Goal: Task Accomplishment & Management: Use online tool/utility

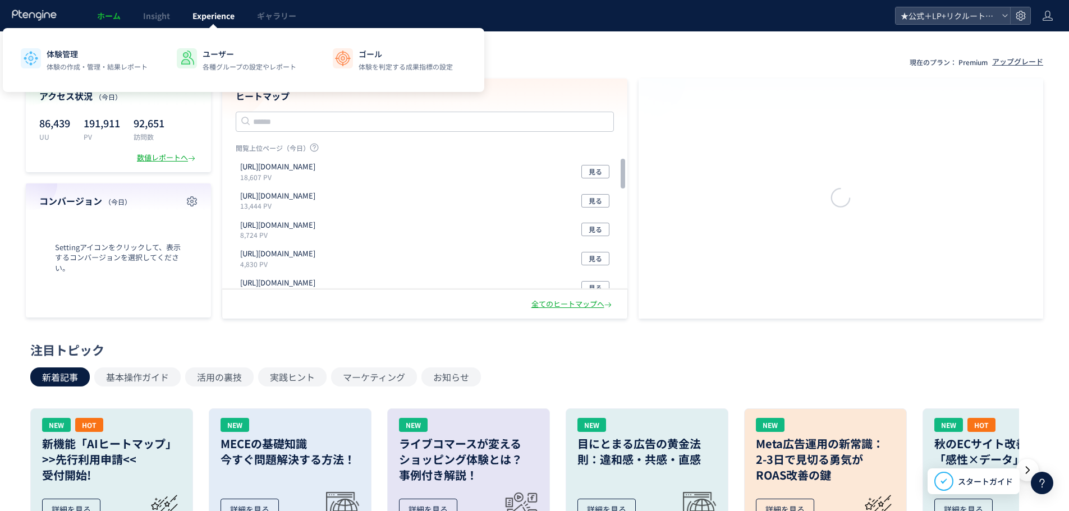
click at [190, 14] on link "Experience" at bounding box center [213, 15] width 65 height 31
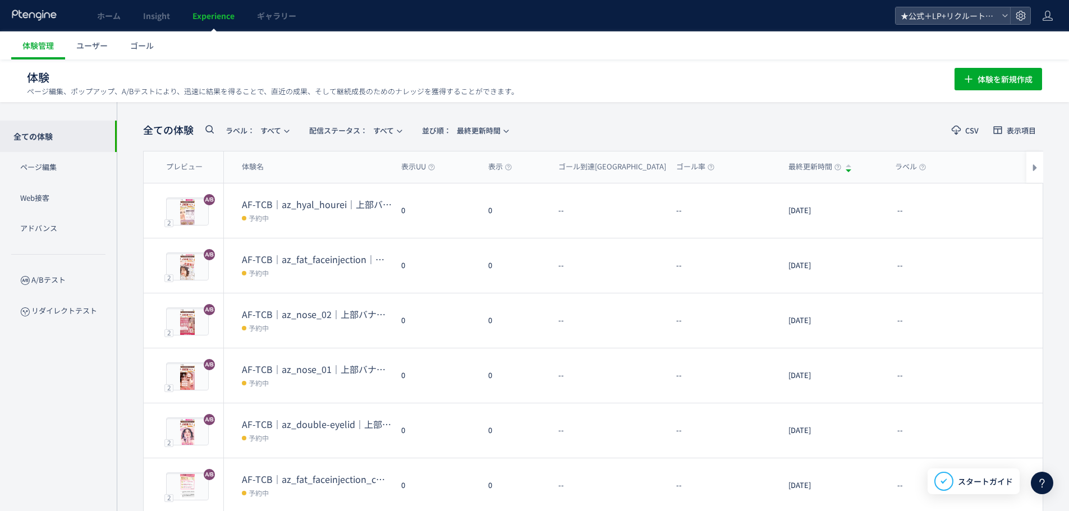
click at [211, 126] on icon at bounding box center [209, 128] width 13 height 13
click at [244, 134] on input "text" at bounding box center [270, 133] width 135 height 18
type input "**"
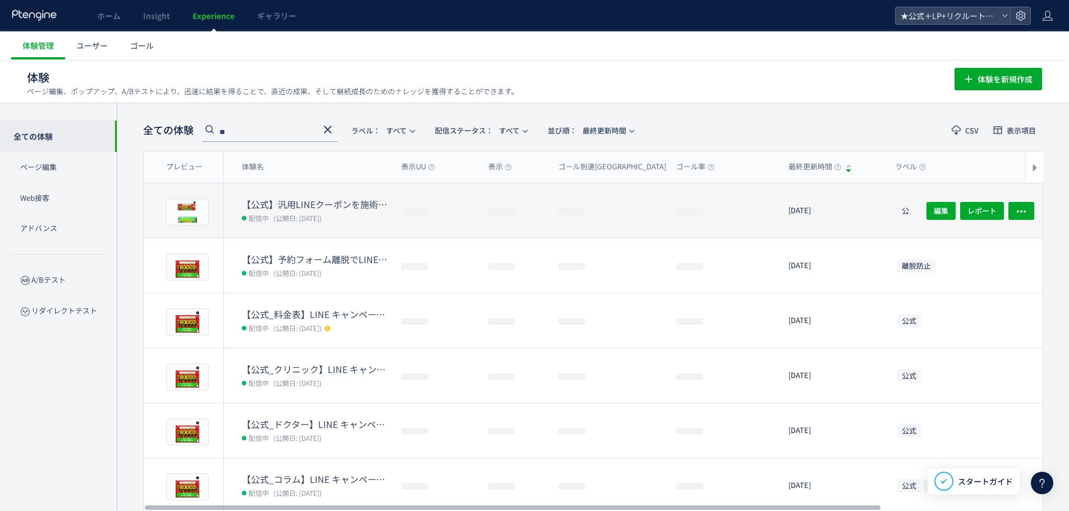
click at [337, 200] on dt "【公式】汎用LINEクーポンを施術ページ(opinfo配下)に設置_固定バナー版" at bounding box center [317, 204] width 150 height 13
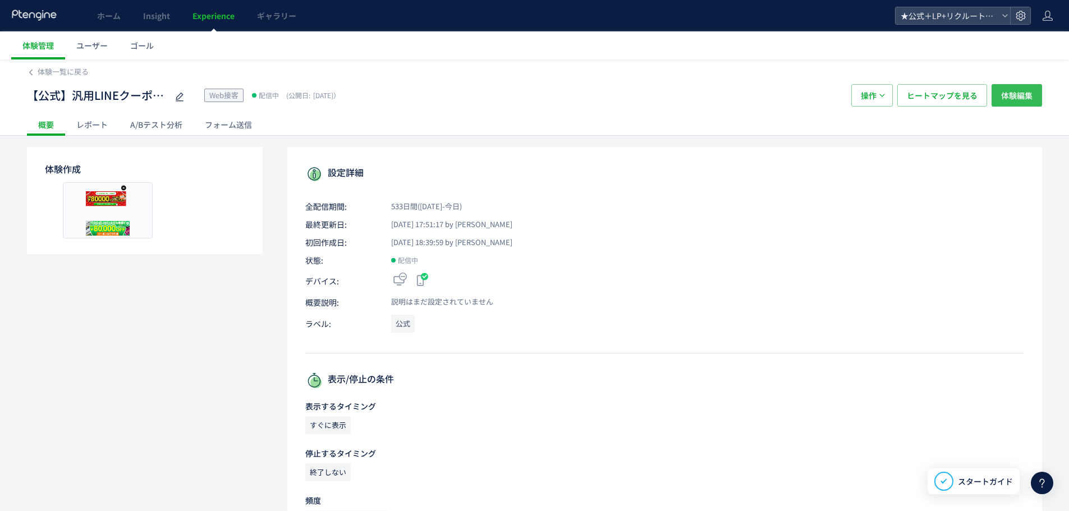
click at [1014, 90] on span "体験編集" at bounding box center [1016, 95] width 31 height 22
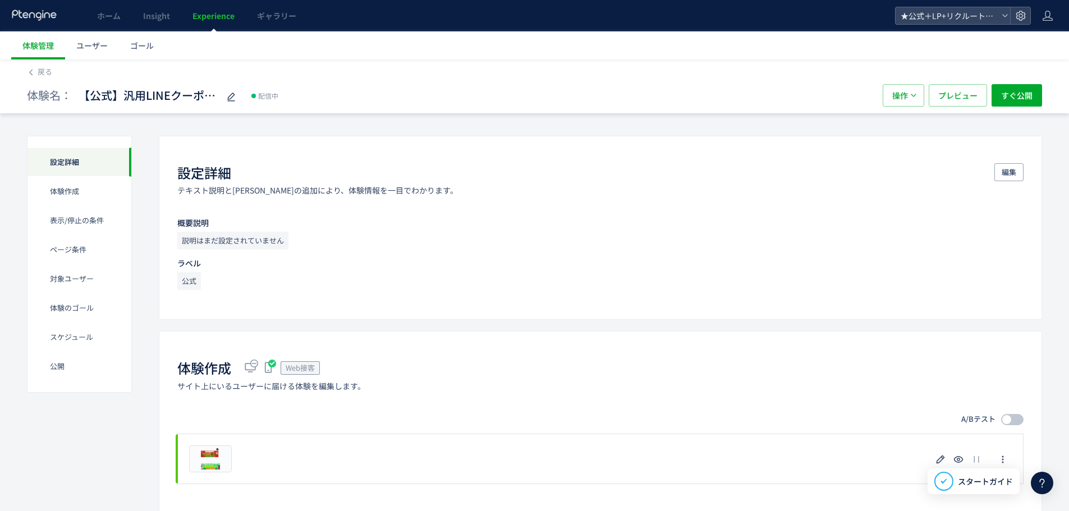
scroll to position [225, 0]
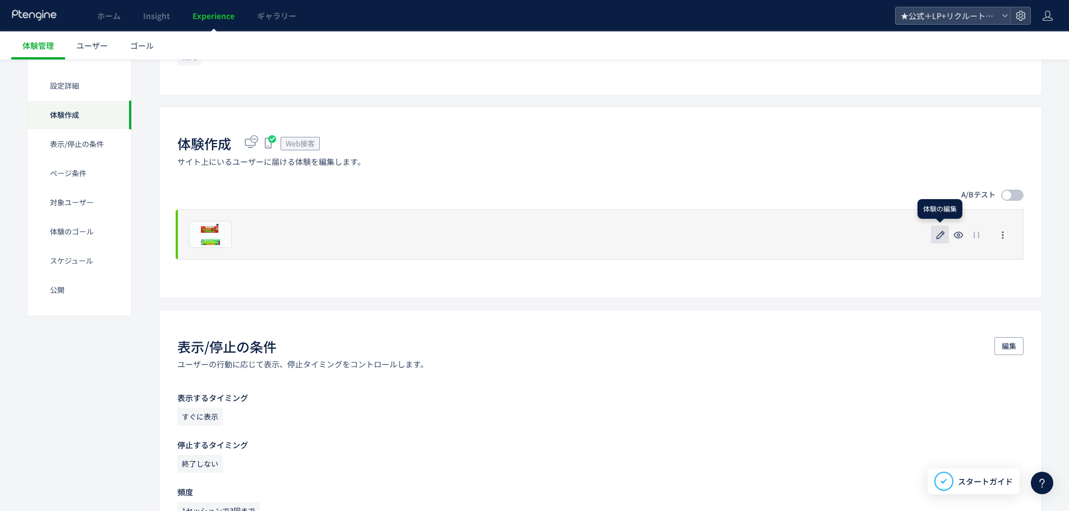
click at [943, 234] on use "button" at bounding box center [941, 235] width 8 height 8
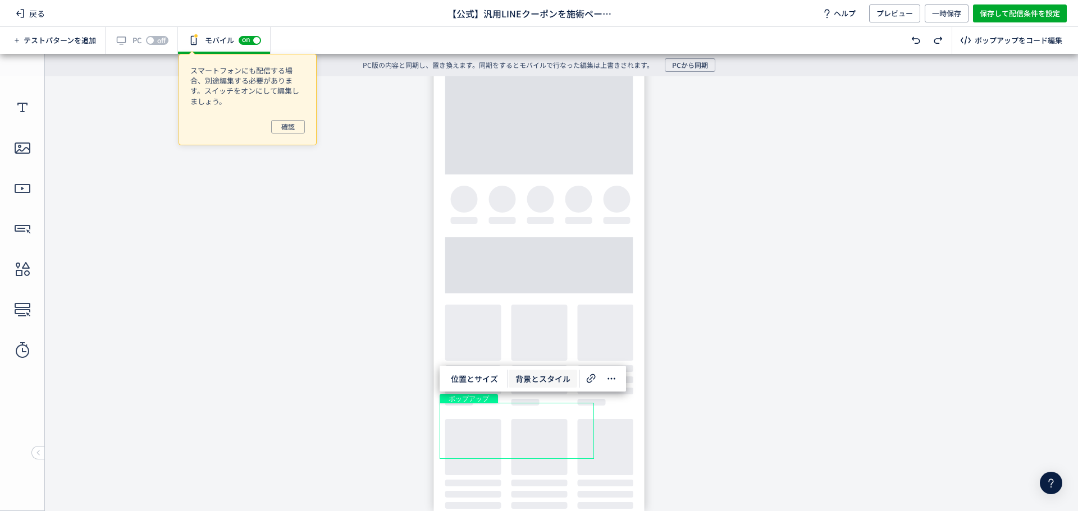
click at [521, 378] on span "背景とスタイル" at bounding box center [543, 379] width 68 height 18
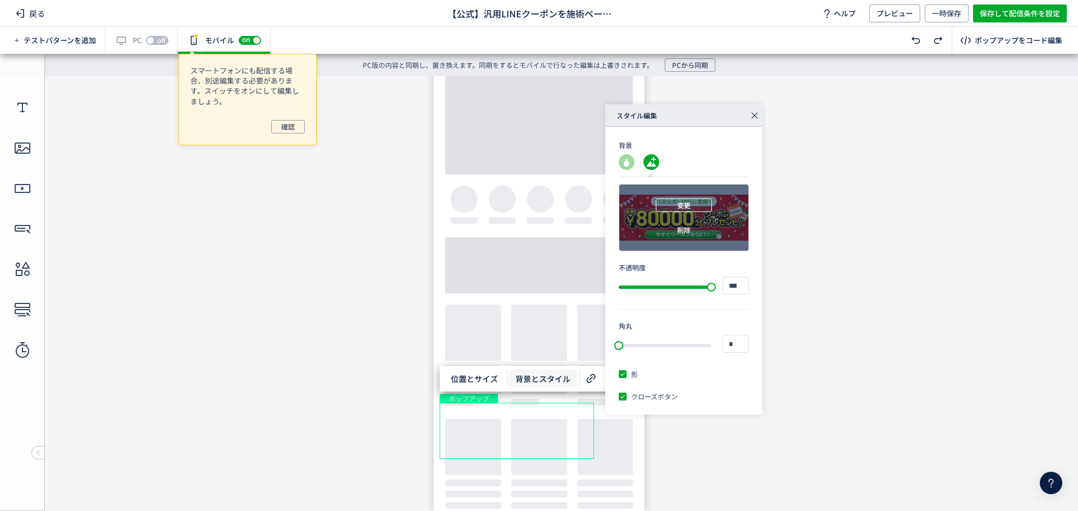
click at [675, 207] on button "変更" at bounding box center [684, 205] width 56 height 13
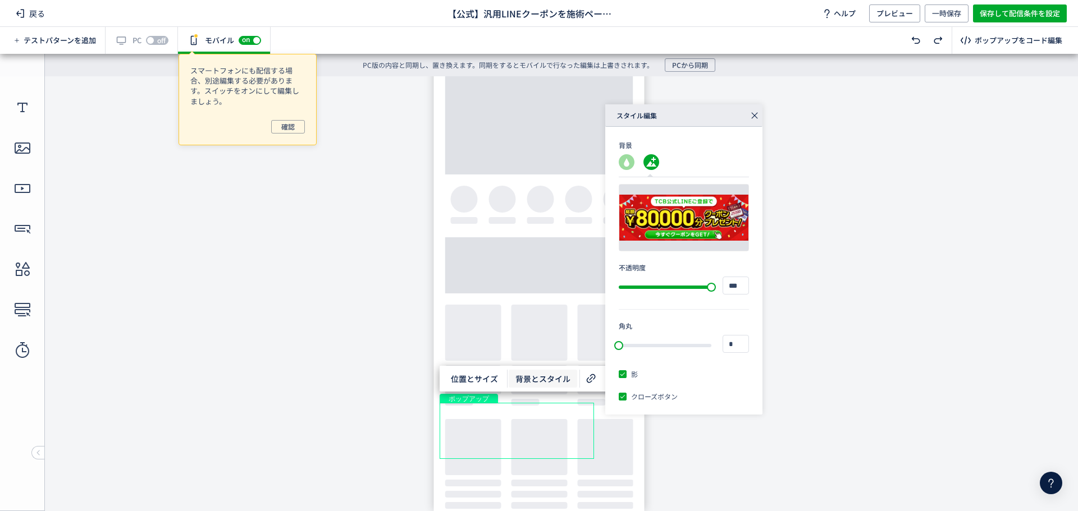
click at [135, 45] on div "有効な編集箇所が確認されません PC off on" at bounding box center [142, 40] width 72 height 27
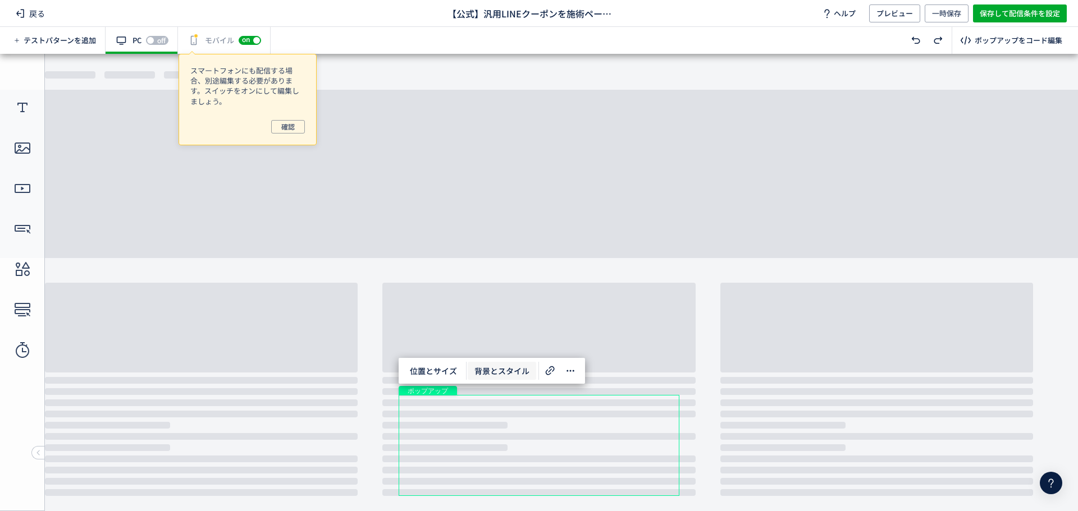
click at [485, 372] on span "背景とスタイル" at bounding box center [502, 371] width 68 height 18
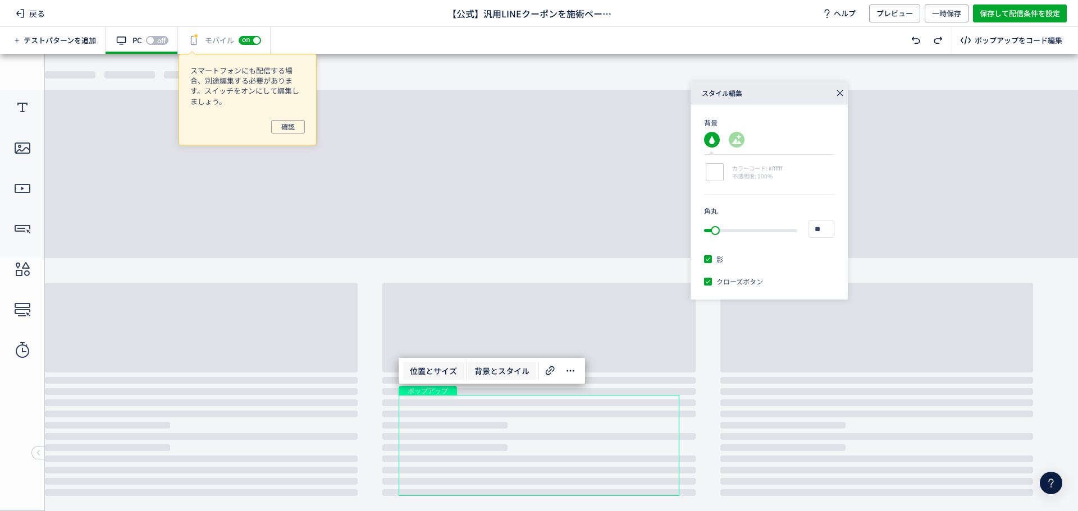
click at [424, 372] on span "位置とサイズ" at bounding box center [433, 371] width 61 height 18
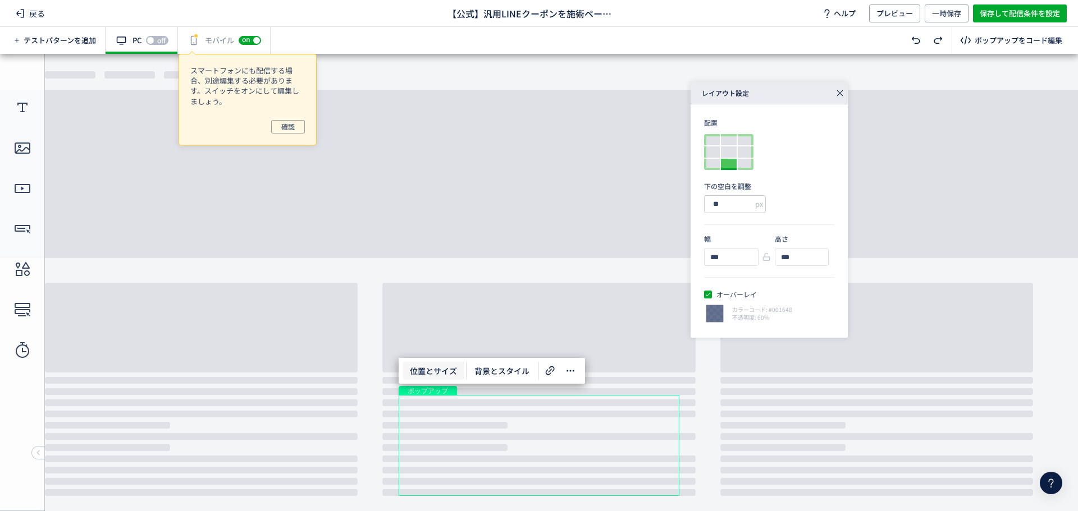
click at [434, 389] on span "ポップアップ" at bounding box center [427, 390] width 49 height 9
click at [449, 395] on div "画像" at bounding box center [539, 445] width 281 height 101
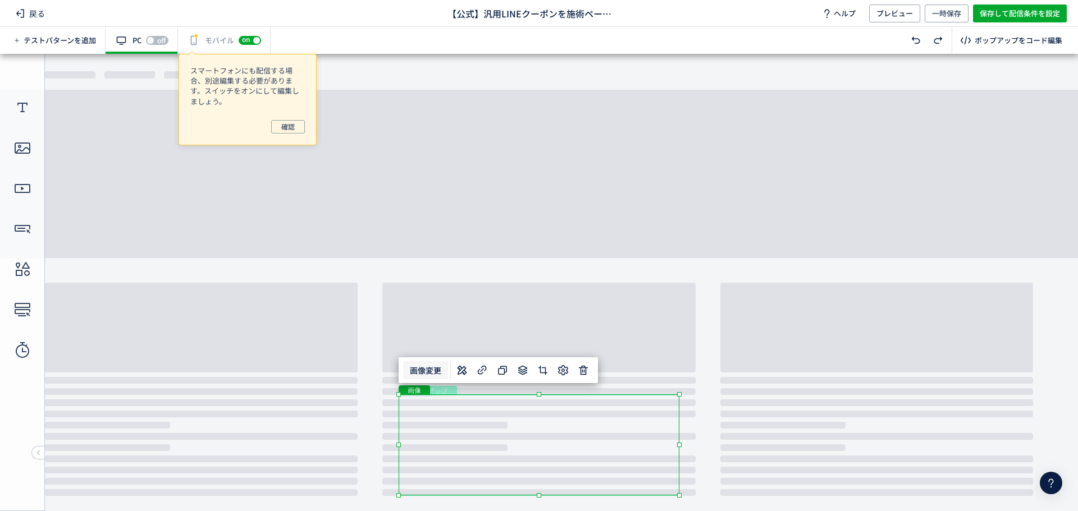
click at [423, 369] on span "画像変更" at bounding box center [425, 371] width 45 height 18
click at [196, 40] on div "有効な編集箇所が確認されません モバイル off on" at bounding box center [224, 40] width 93 height 27
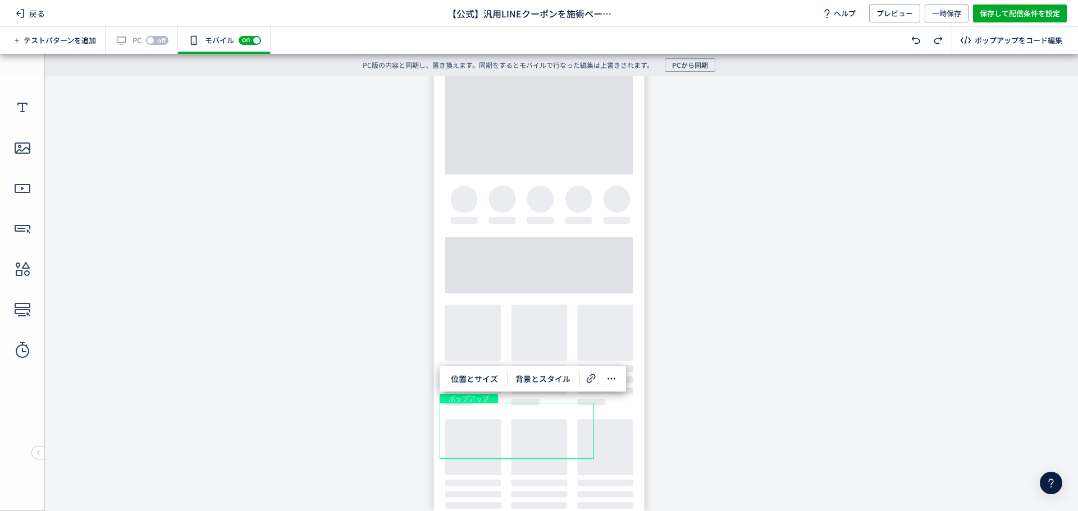
click at [126, 47] on div "有効な編集箇所が確認されません PC off on" at bounding box center [142, 40] width 72 height 27
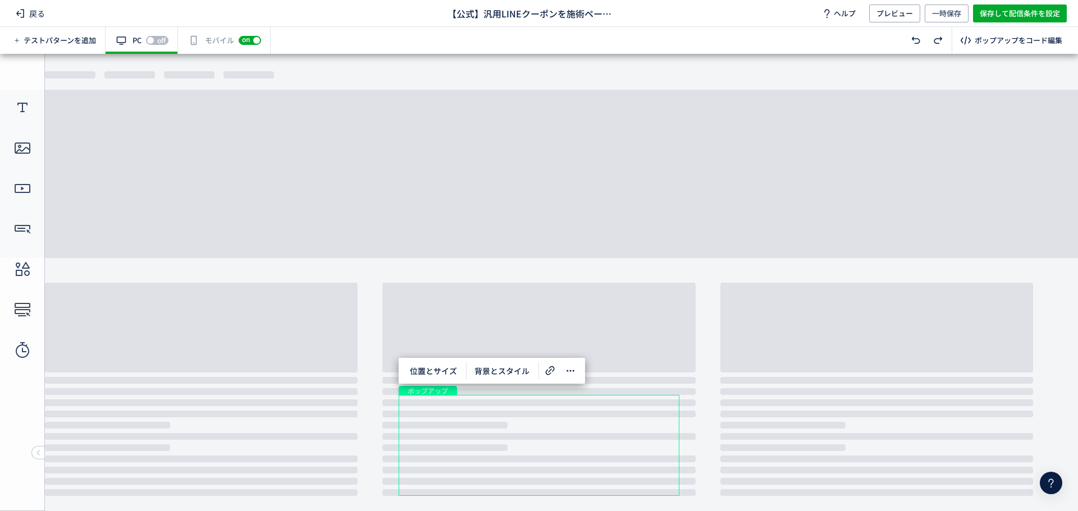
click at [206, 45] on div "有効な編集箇所が確認されません モバイル off on" at bounding box center [224, 40] width 93 height 27
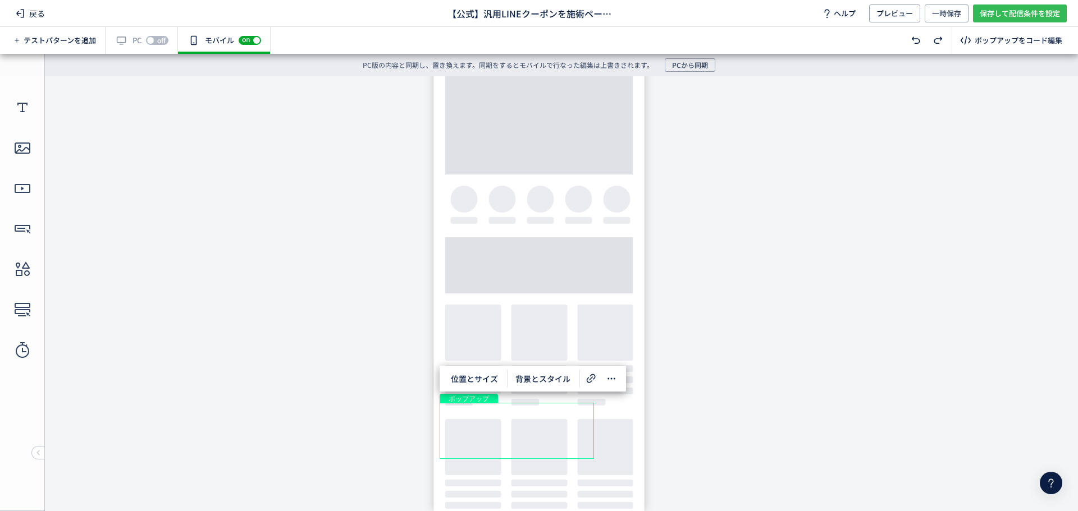
click at [984, 12] on span "保存して配信条件を設定" at bounding box center [1020, 13] width 80 height 18
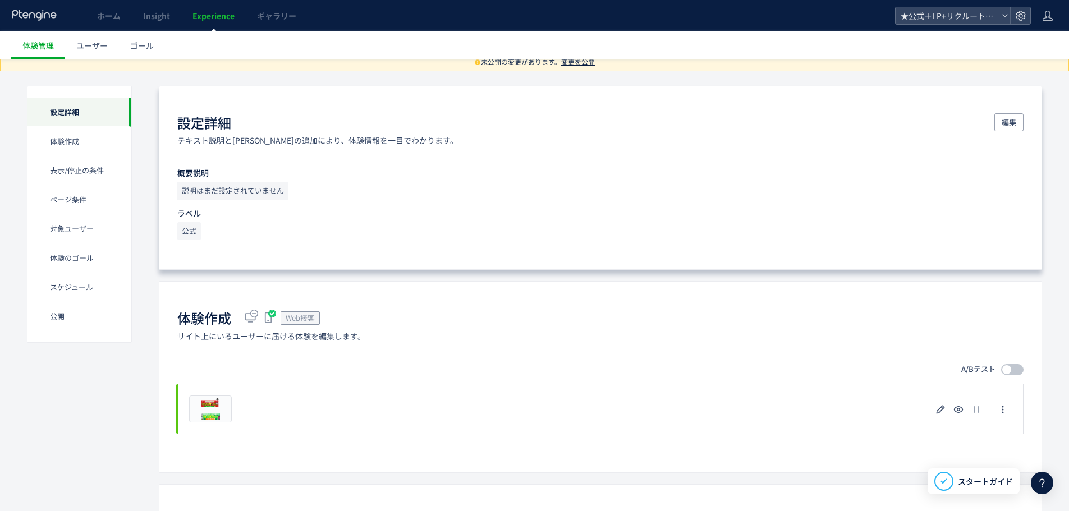
scroll to position [112, 0]
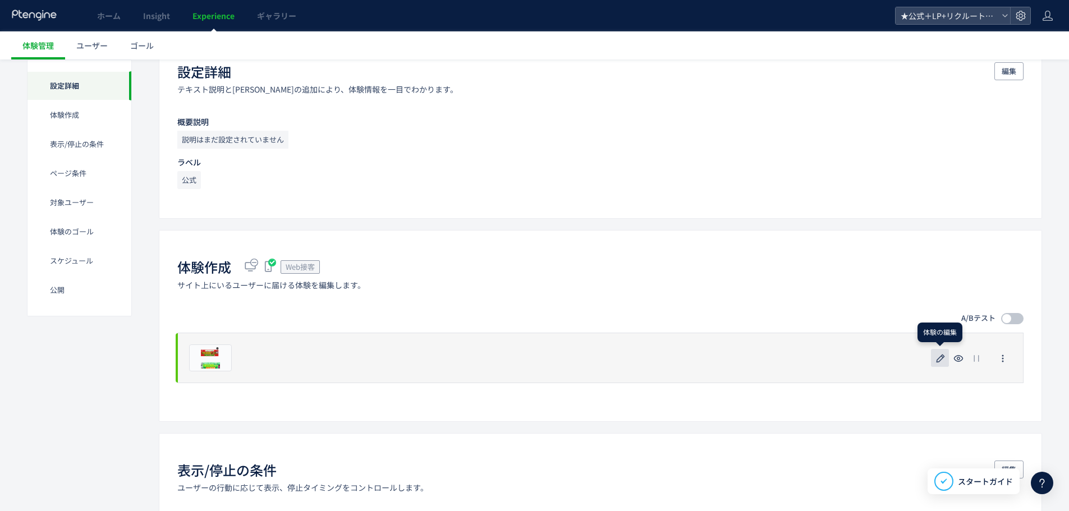
click at [939, 357] on icon "button" at bounding box center [940, 358] width 13 height 13
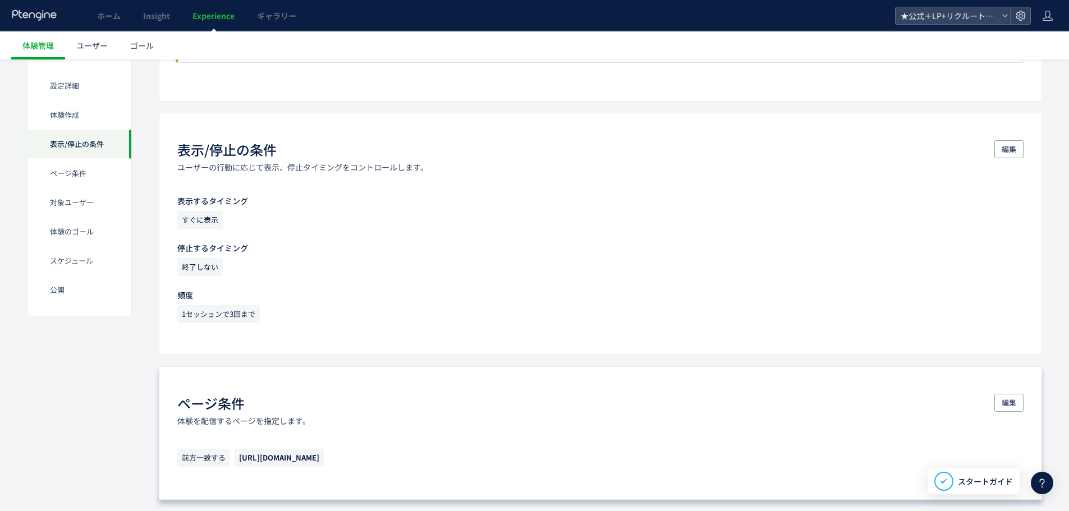
scroll to position [449, 0]
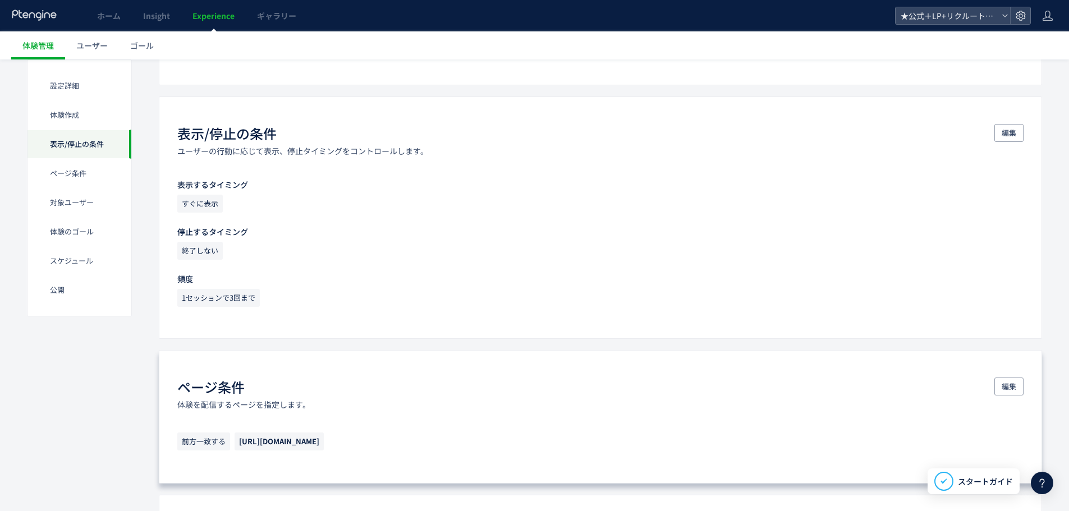
drag, startPoint x: 364, startPoint y: 440, endPoint x: 232, endPoint y: 438, distance: 131.4
click at [232, 438] on p "前方一致する https://aoki-tsuyoshi.com/opinfo/" at bounding box center [600, 445] width 847 height 24
copy span "https://aoki-tsuyoshi.com/opinfo/"
click at [446, 406] on div "ページ条件 体験を配信するページを指定します。 編集" at bounding box center [600, 394] width 847 height 33
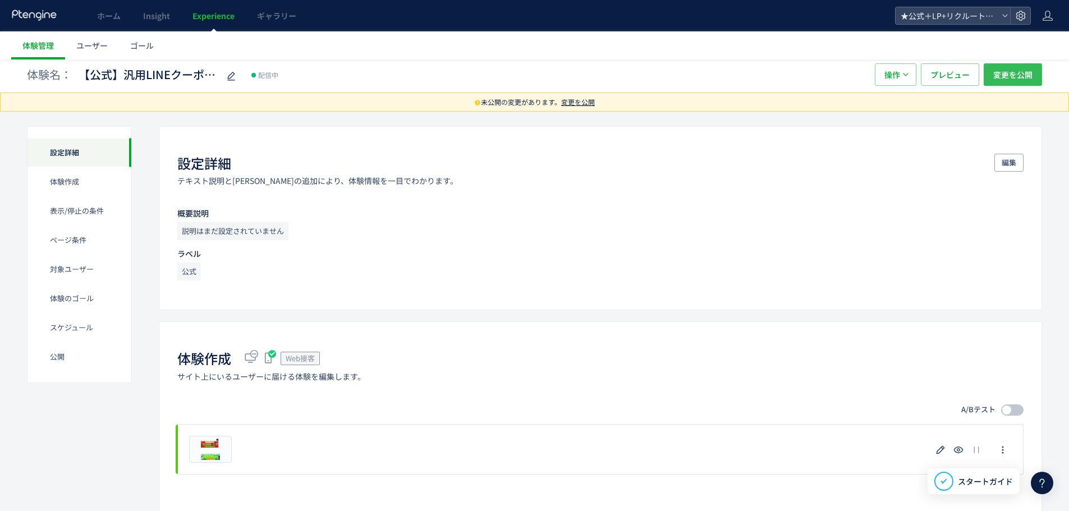
scroll to position [0, 0]
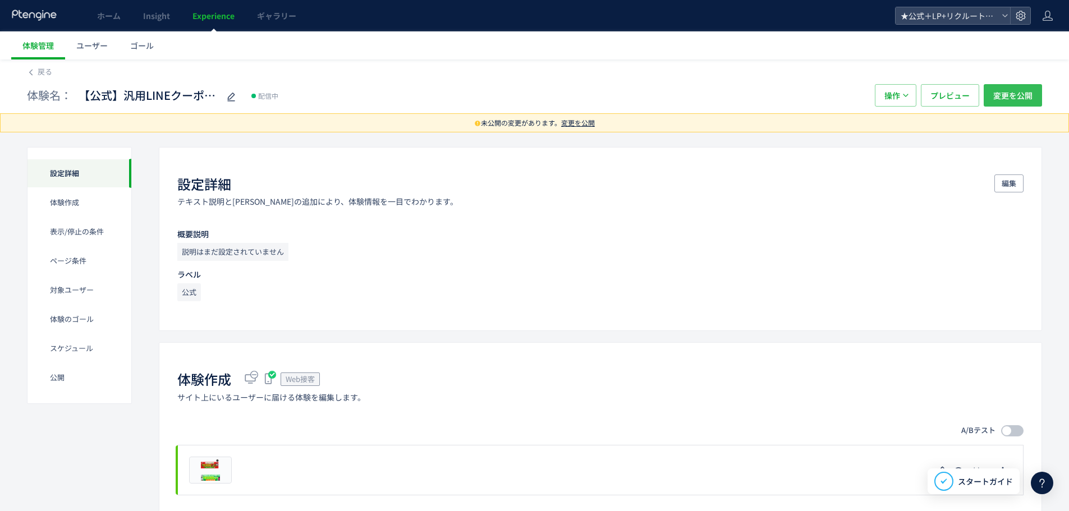
click at [1006, 93] on span "変更を公開" at bounding box center [1013, 95] width 39 height 22
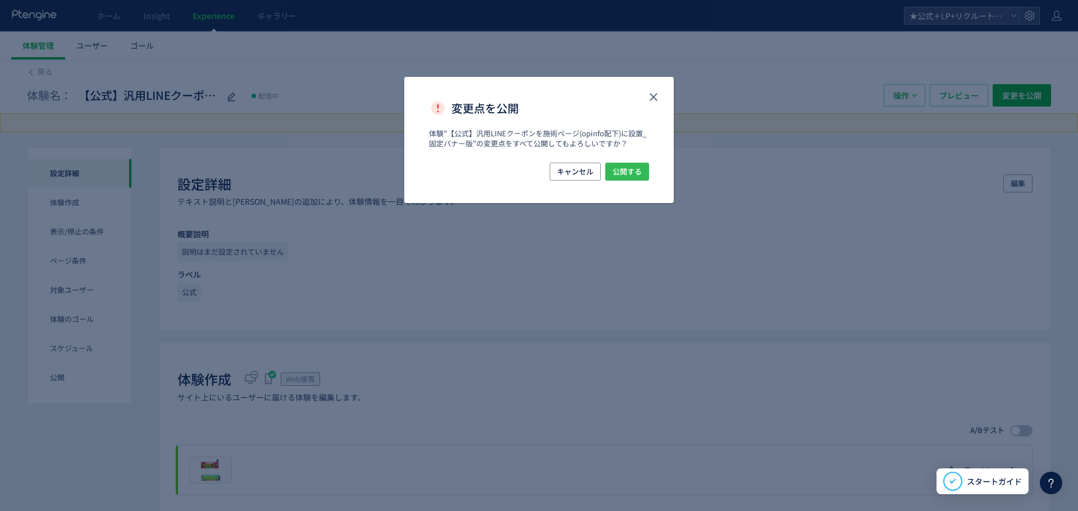
click at [623, 166] on span "公開する" at bounding box center [626, 172] width 29 height 18
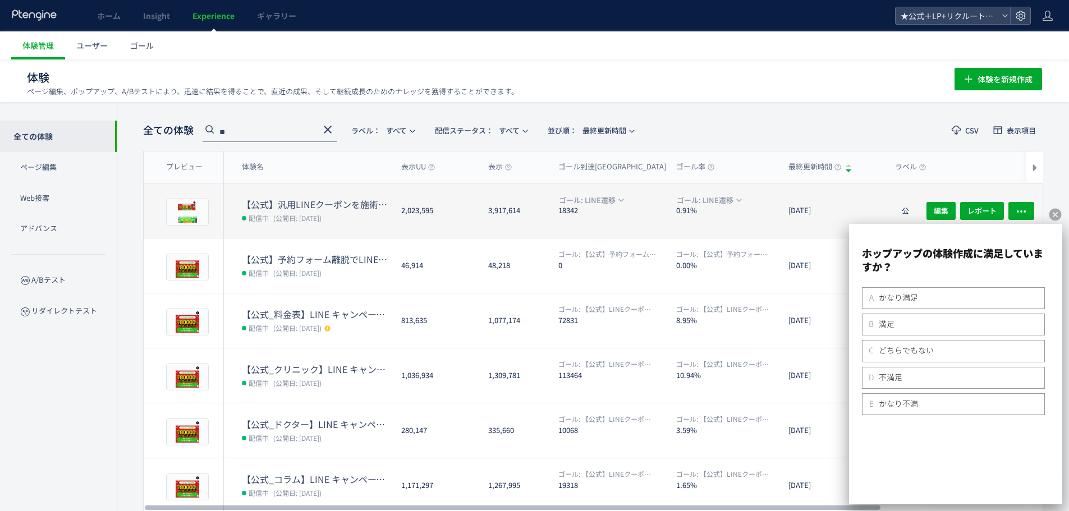
click at [1055, 215] on icon at bounding box center [1056, 215] width 14 height 14
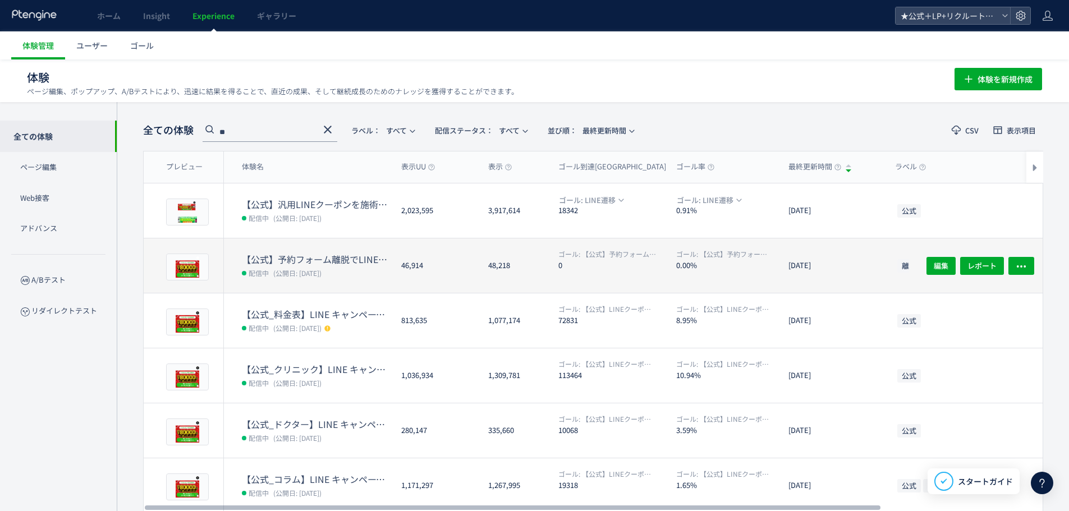
click at [334, 251] on div "【公式】予約フォーム離脱でLINE誘導 配信中 (公開日: 2023/07/13)" at bounding box center [308, 266] width 168 height 54
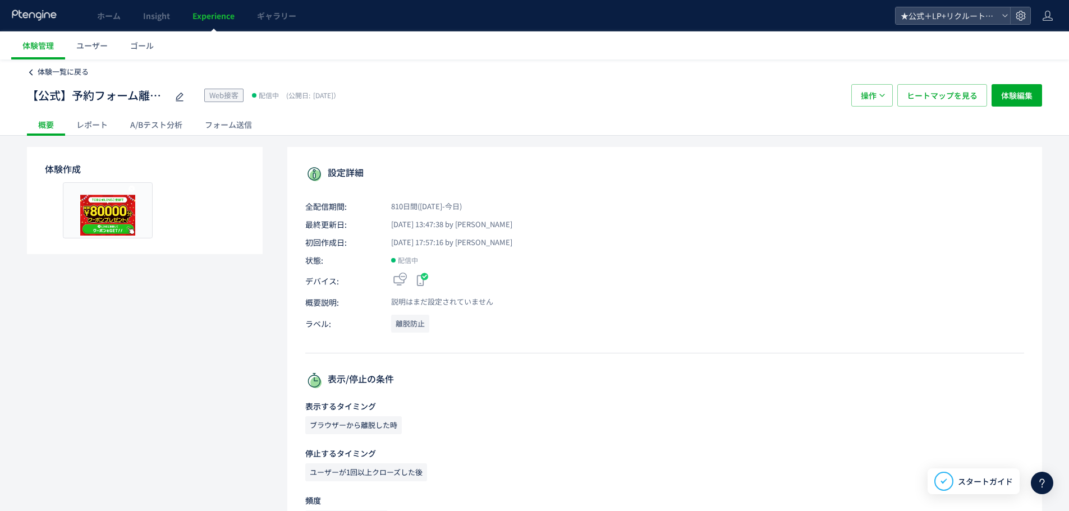
click at [39, 67] on span "体験一覧に戻る" at bounding box center [63, 71] width 51 height 11
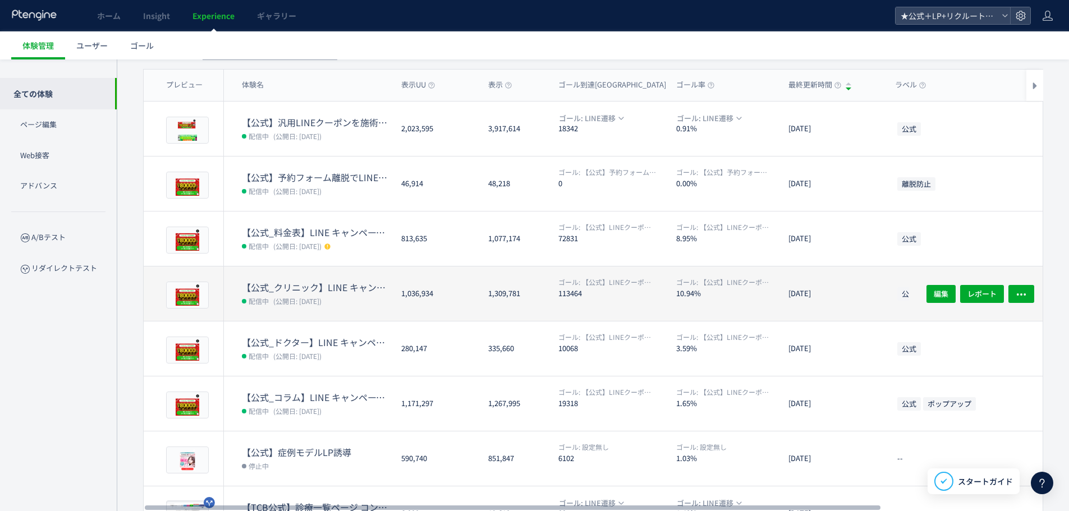
scroll to position [56, 0]
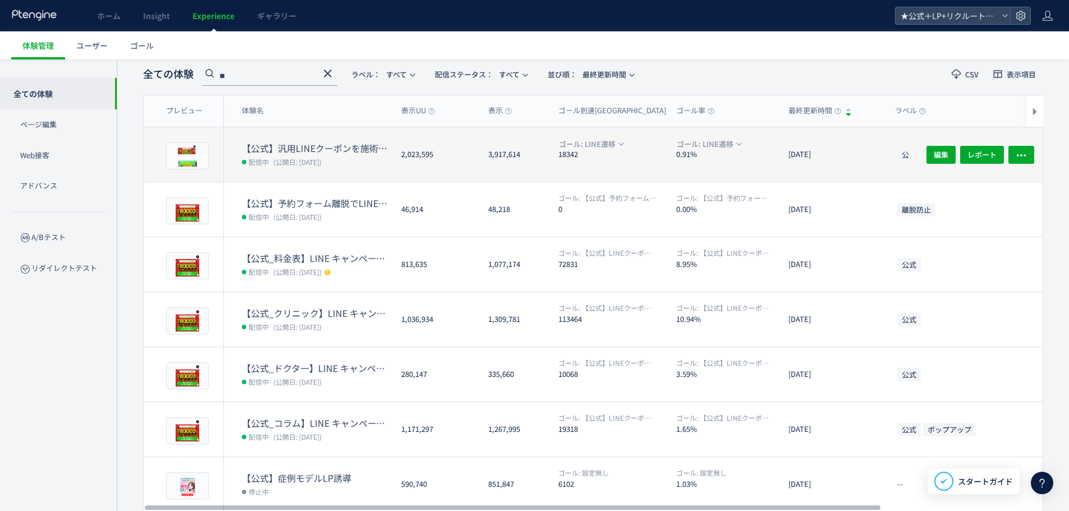
click at [283, 167] on dd "配信中 (公開日: 2024/04/16)" at bounding box center [317, 161] width 150 height 15
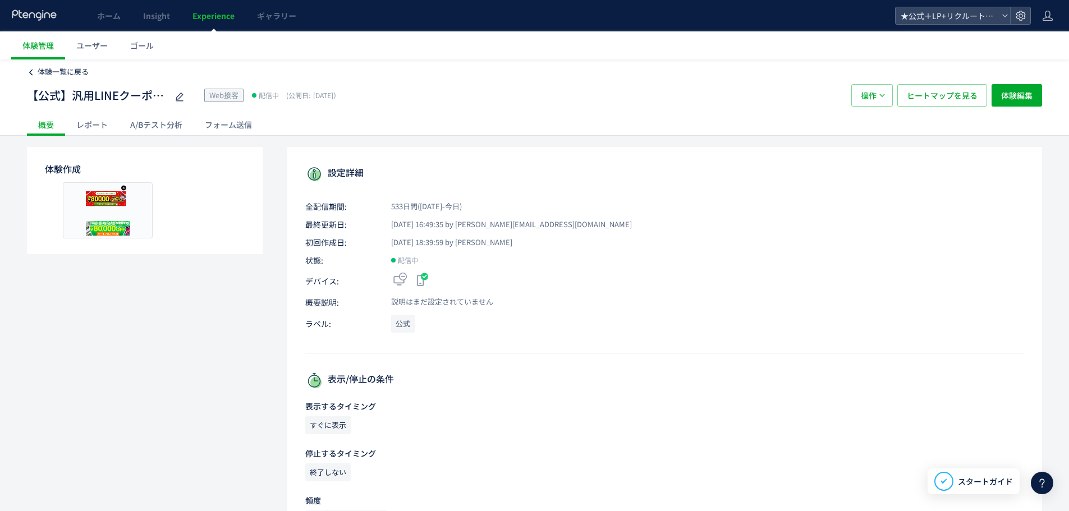
click at [61, 75] on span "体験一覧に戻る" at bounding box center [63, 71] width 51 height 11
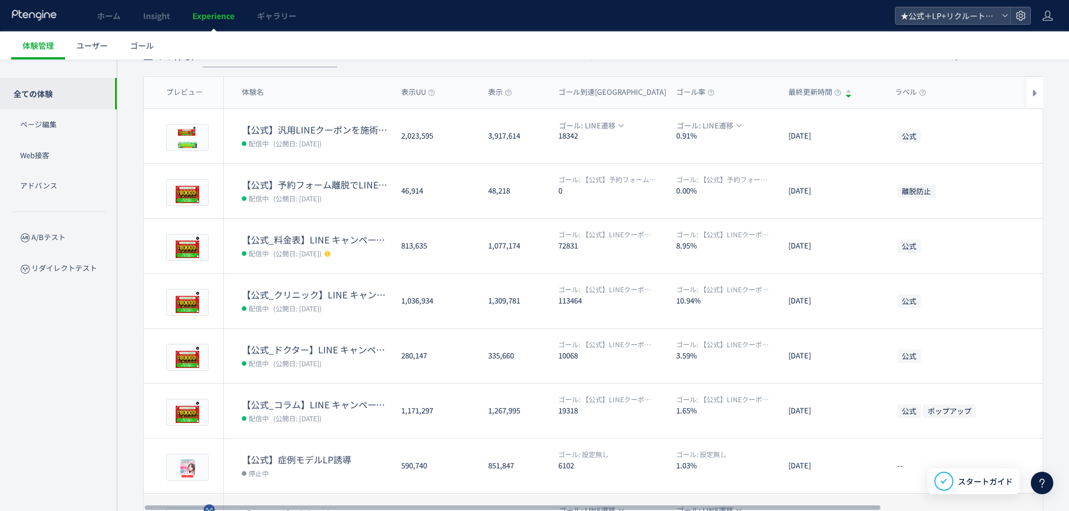
scroll to position [225, 0]
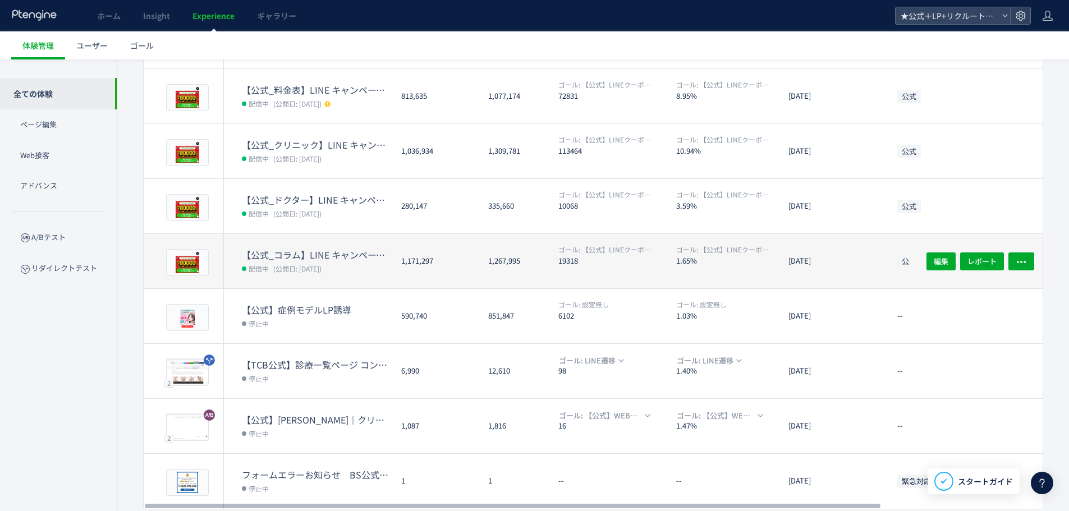
click at [317, 260] on dt "【公式_コラム】LINE キャンペーンページ誘導" at bounding box center [317, 255] width 150 height 13
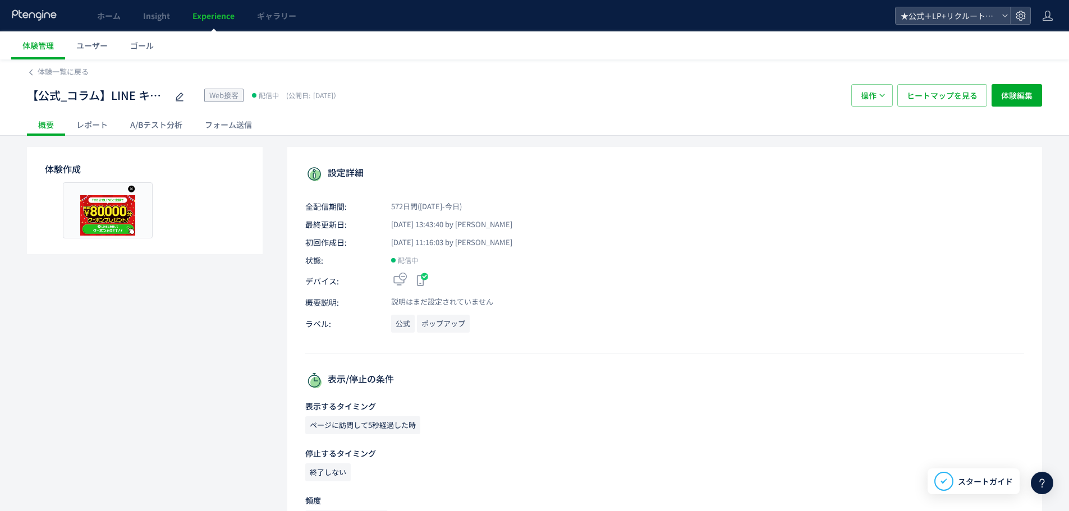
click at [51, 78] on div "【公式_コラム】LINE キャンペーンページ誘導 Web接客 配信中 (公開日: 2024/03/08） 操作 ヒートマップを見る 体験編集" at bounding box center [534, 95] width 1015 height 36
click at [49, 76] on span "体験一覧に戻る" at bounding box center [63, 71] width 51 height 11
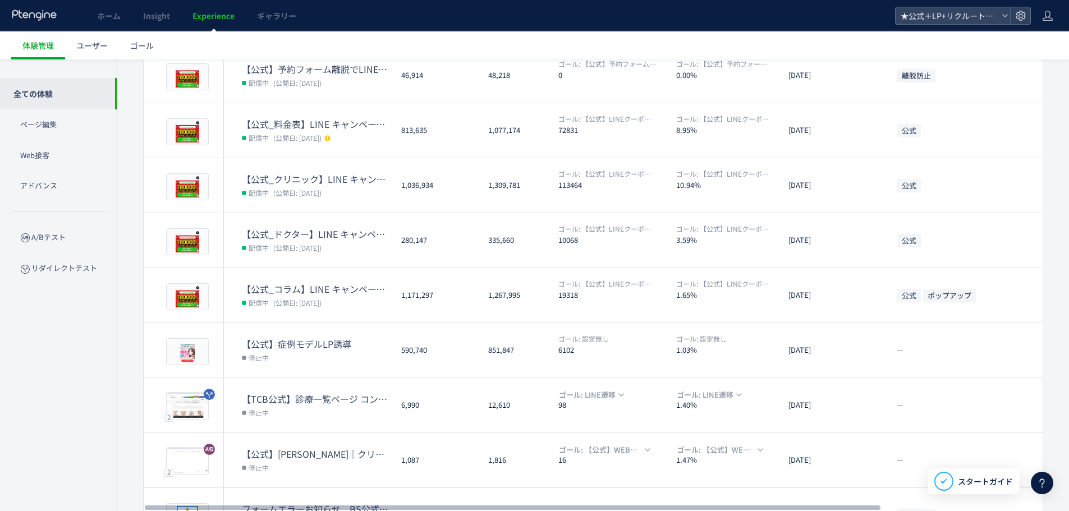
scroll to position [56, 0]
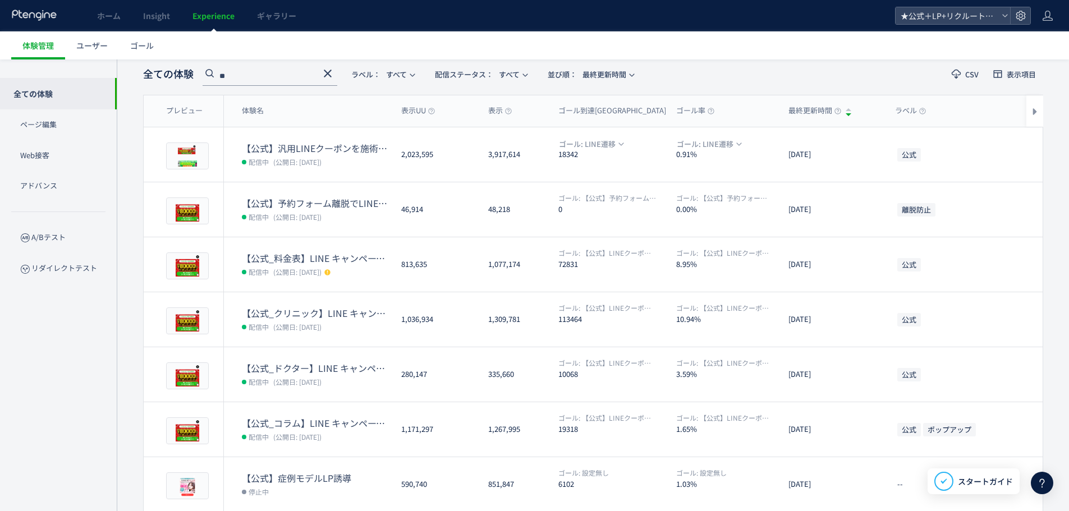
click at [328, 77] on icon at bounding box center [327, 73] width 13 height 13
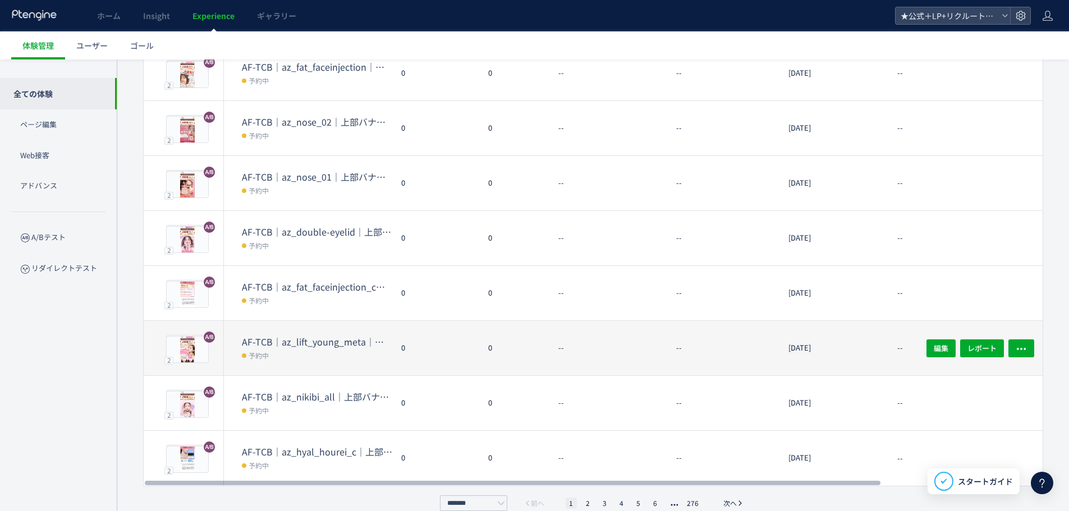
scroll to position [264, 0]
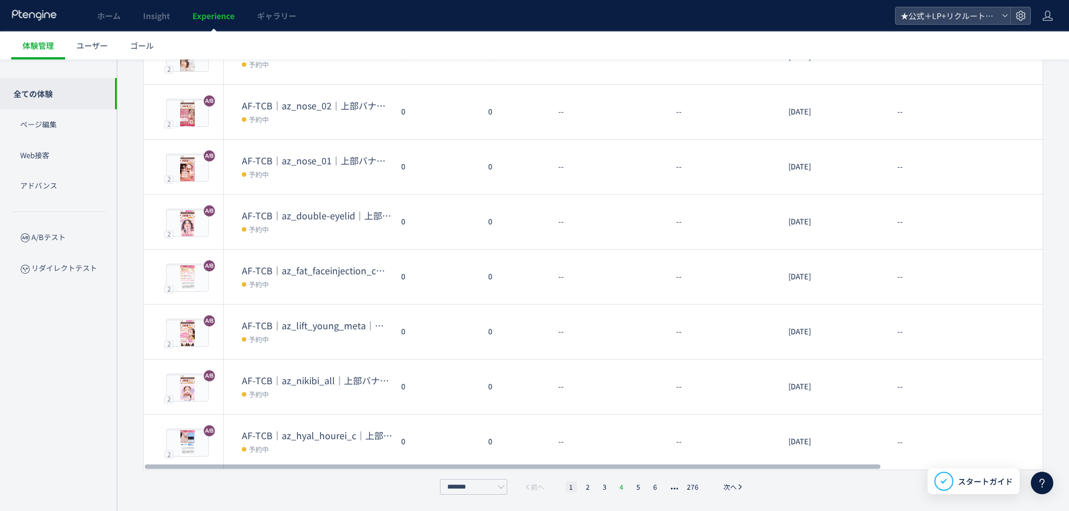
click at [626, 488] on li "4" at bounding box center [621, 487] width 11 height 11
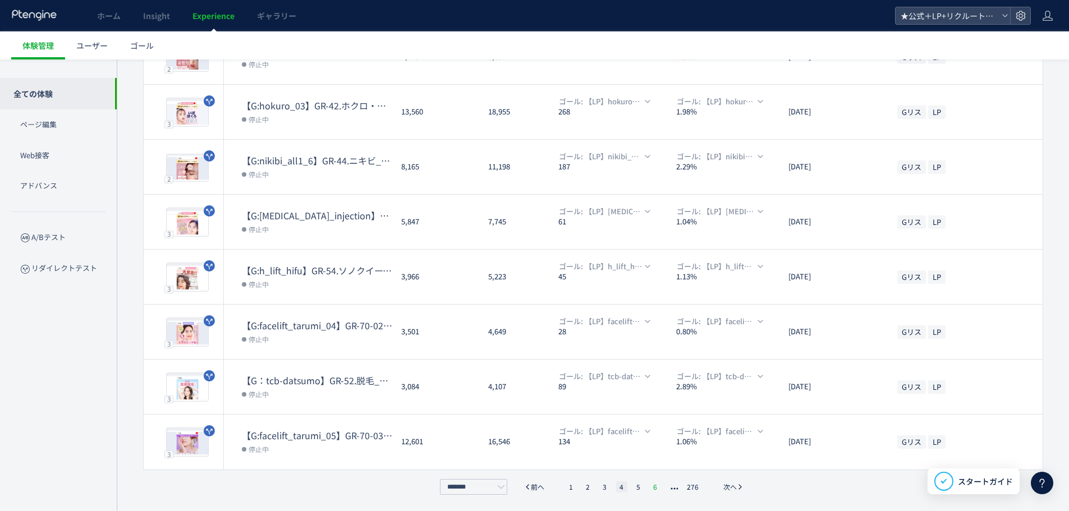
click at [651, 486] on li "6" at bounding box center [655, 487] width 11 height 11
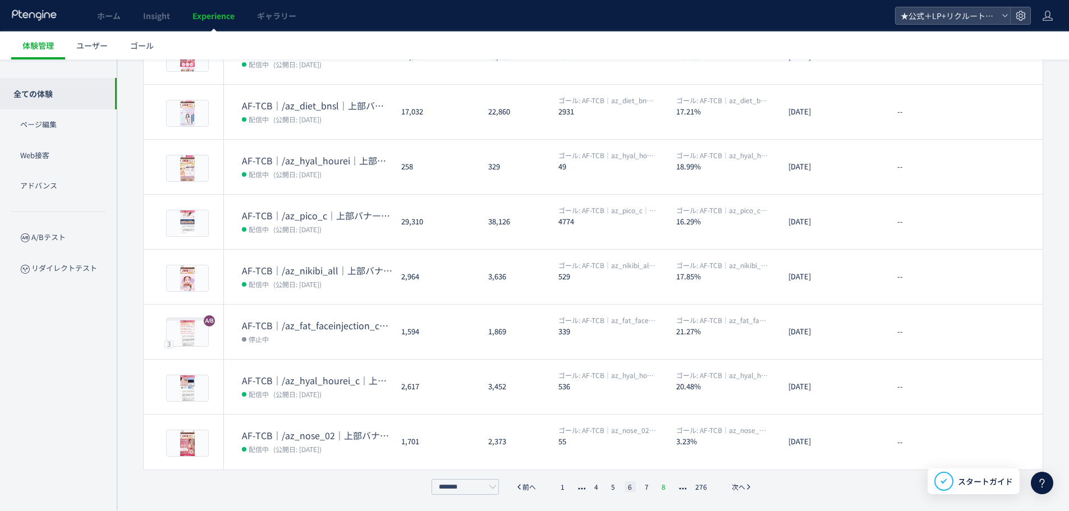
click at [666, 487] on li "8" at bounding box center [663, 487] width 11 height 11
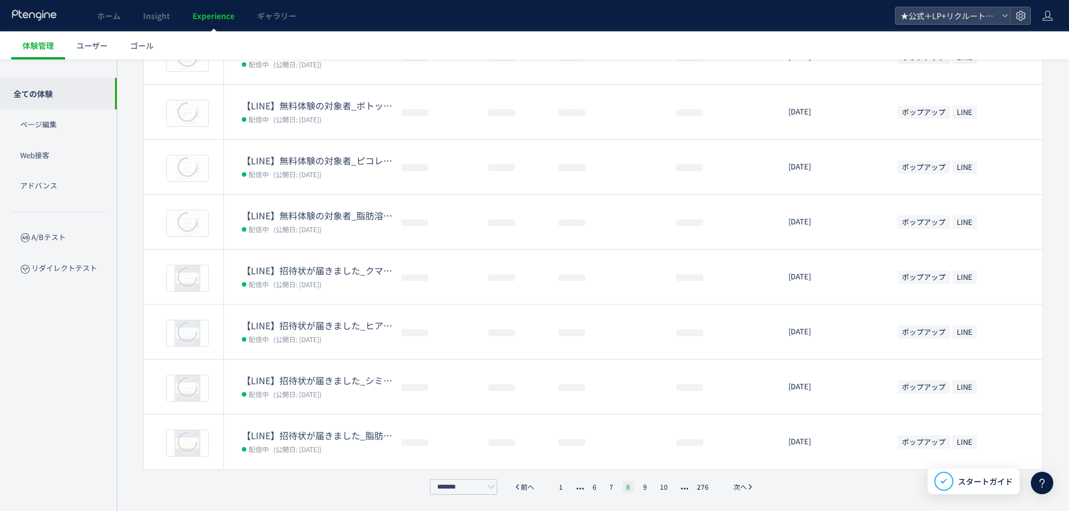
click at [666, 487] on li "10" at bounding box center [664, 487] width 15 height 11
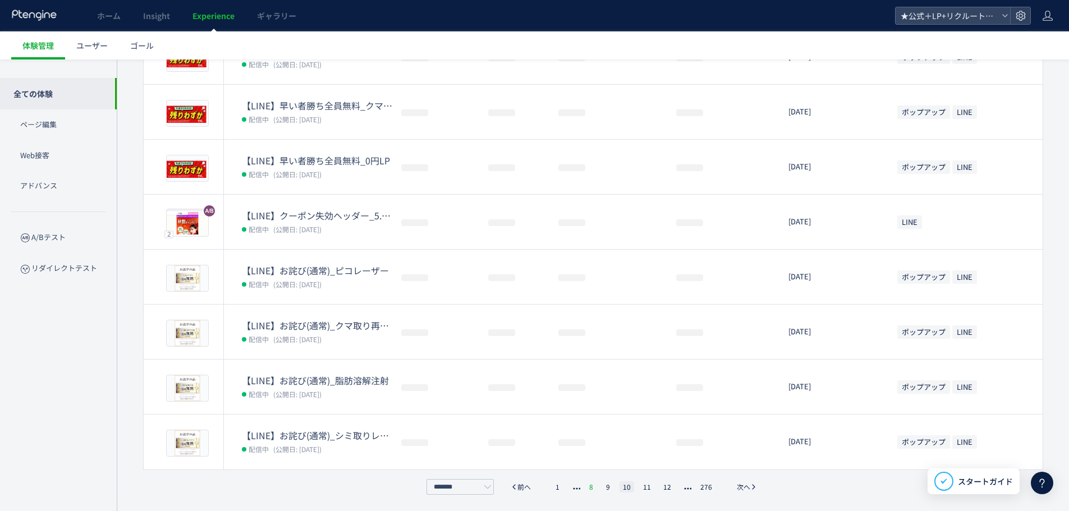
click at [666, 487] on li "12" at bounding box center [667, 487] width 15 height 11
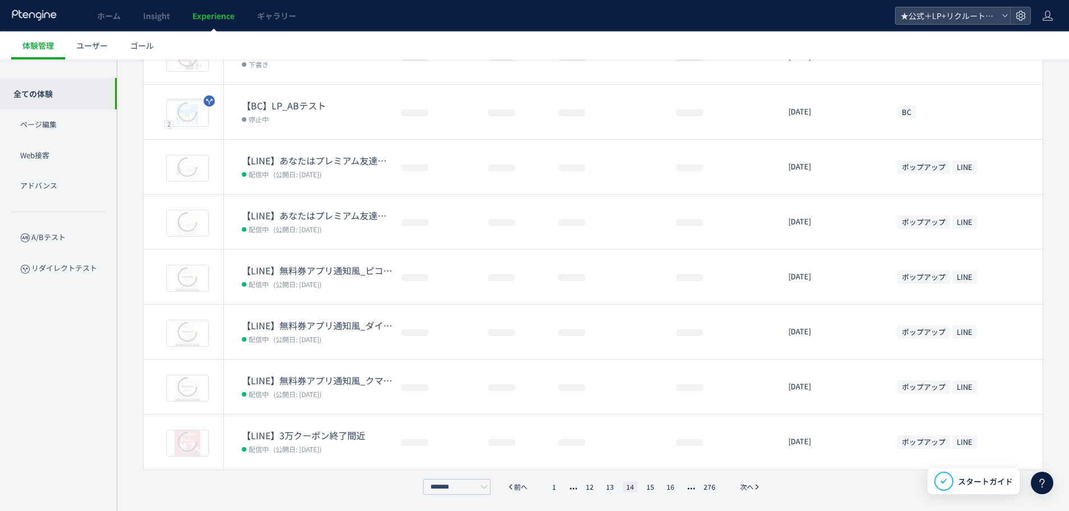
click at [673, 487] on li "16" at bounding box center [671, 487] width 15 height 11
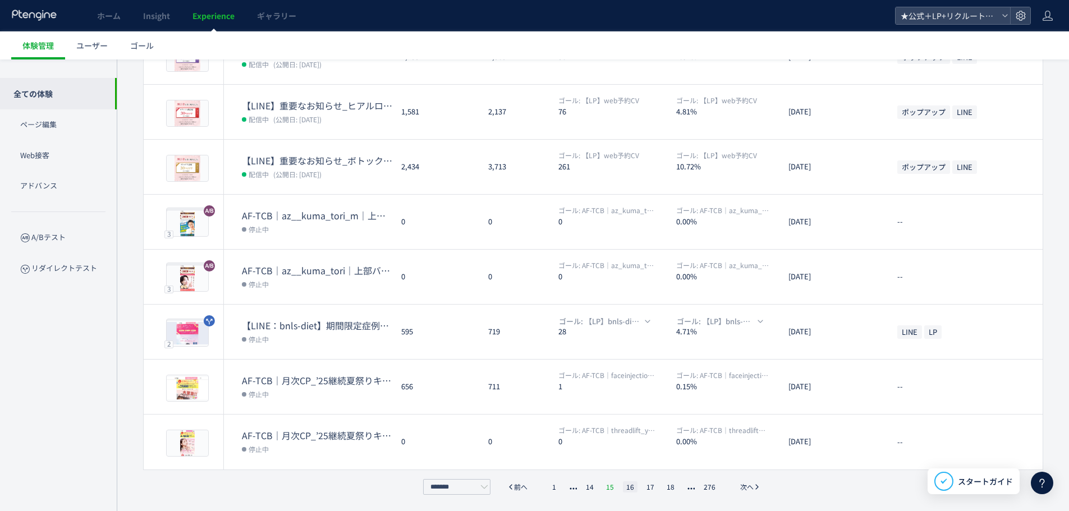
click at [614, 486] on li "15" at bounding box center [610, 487] width 15 height 11
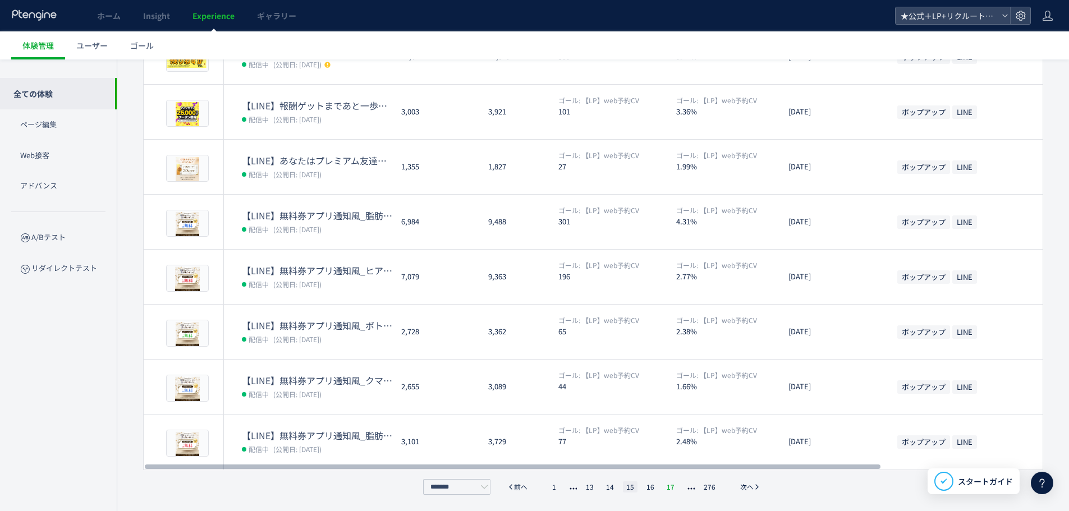
click at [666, 487] on li "17" at bounding box center [671, 487] width 15 height 11
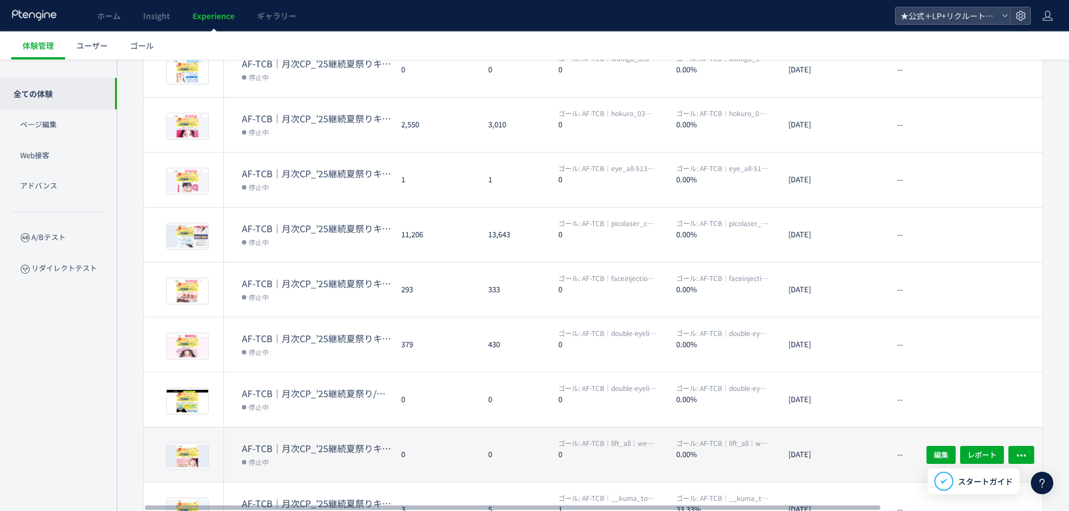
scroll to position [39, 0]
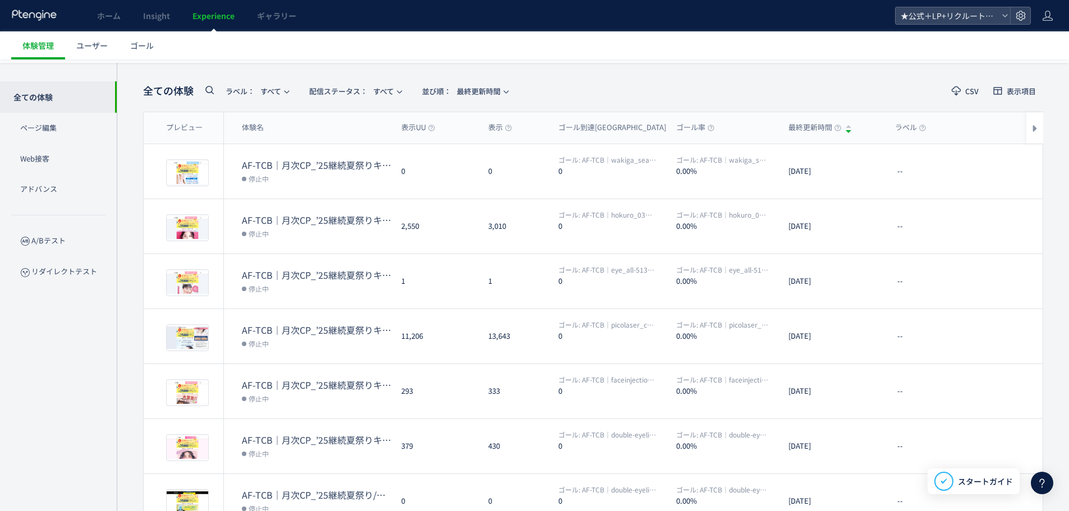
click at [209, 89] on icon at bounding box center [209, 89] width 13 height 13
click at [245, 95] on input "**" at bounding box center [270, 94] width 135 height 18
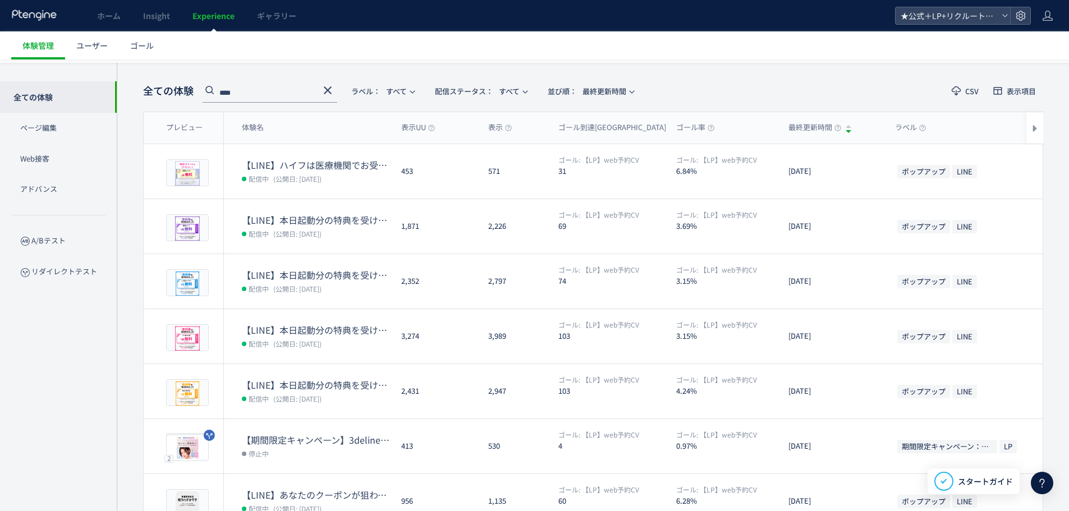
drag, startPoint x: 245, startPoint y: 94, endPoint x: 194, endPoint y: 98, distance: 51.2
click at [194, 98] on div "全ての体験 **** ラベル： すべて 配信ステータス​： すべて 並び順： 最終更新時間" at bounding box center [391, 91] width 497 height 23
type input "**"
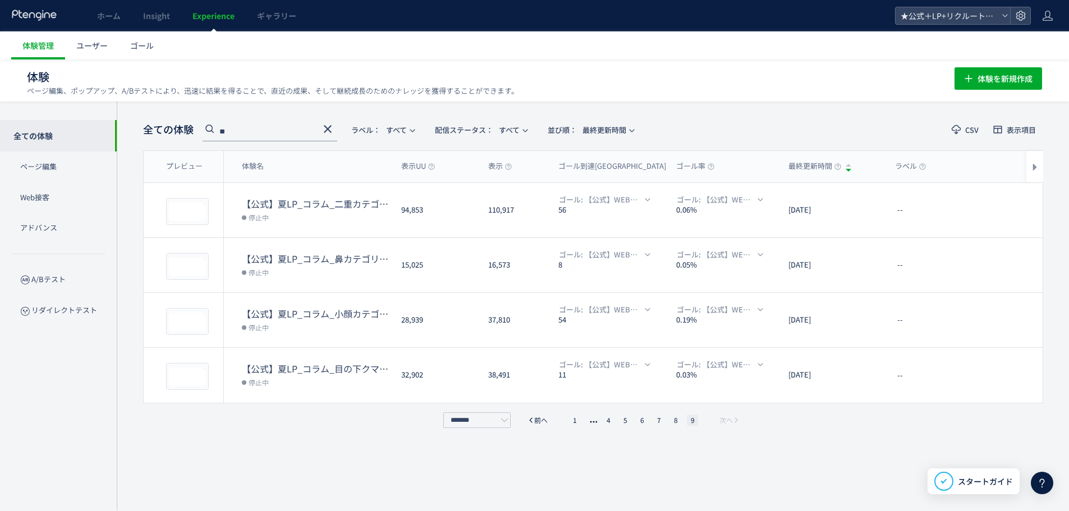
scroll to position [1, 0]
click at [572, 419] on li "1" at bounding box center [574, 420] width 11 height 11
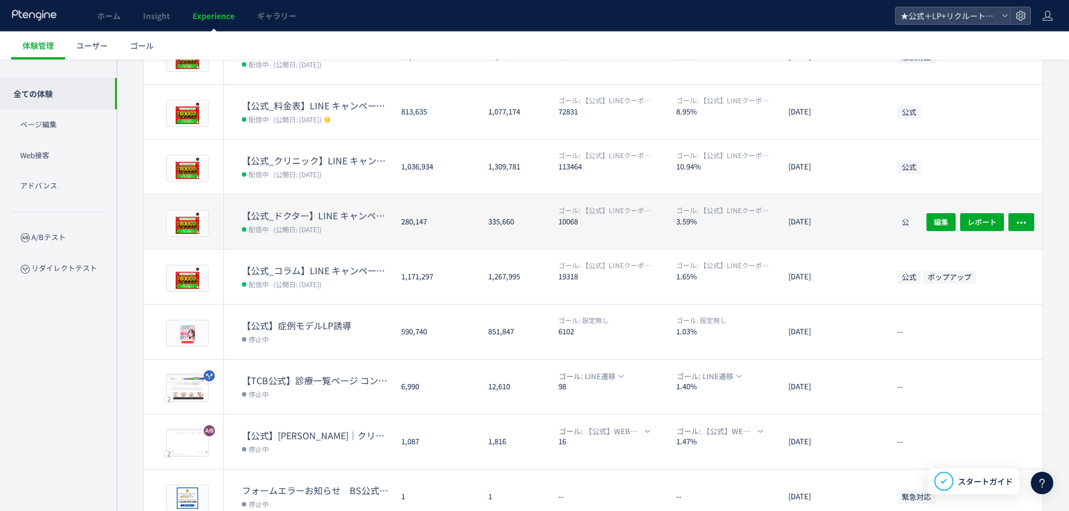
scroll to position [264, 0]
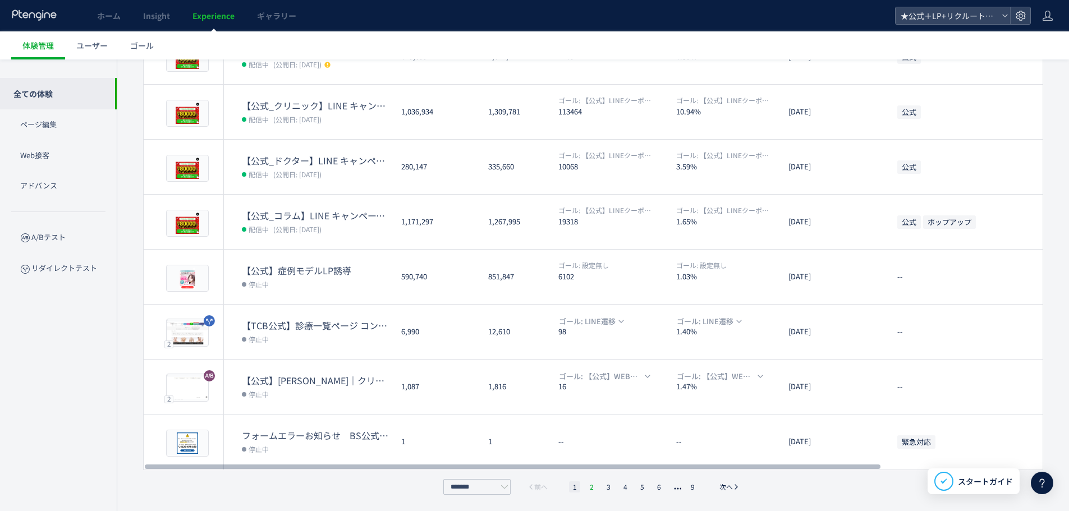
click at [593, 487] on li "2" at bounding box center [591, 487] width 11 height 11
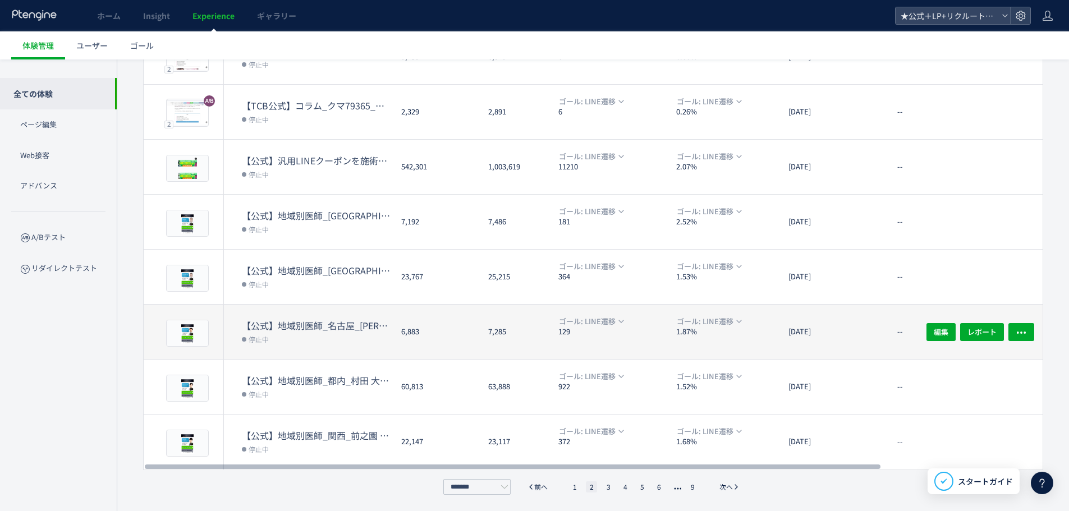
scroll to position [95, 0]
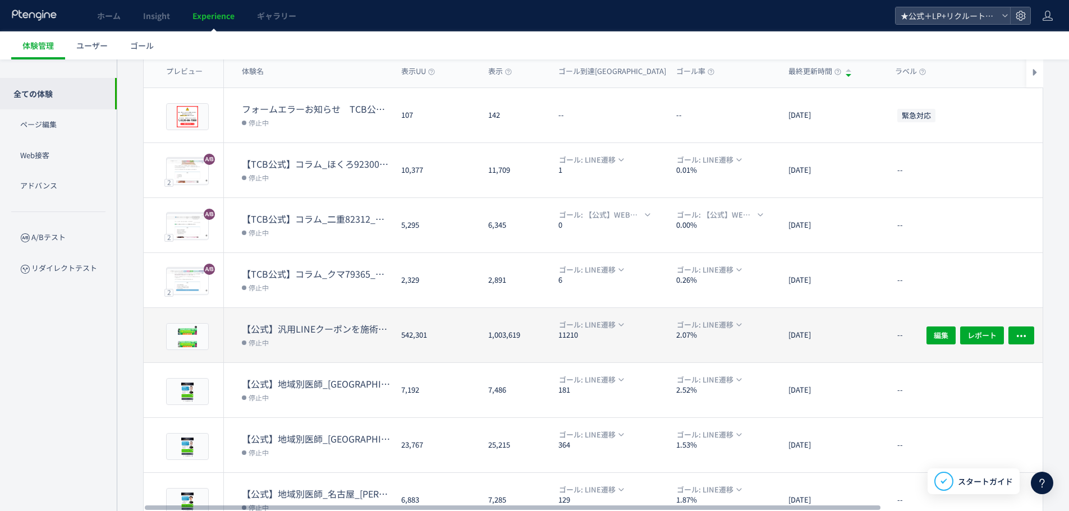
click at [311, 337] on dd "停止中" at bounding box center [317, 342] width 150 height 15
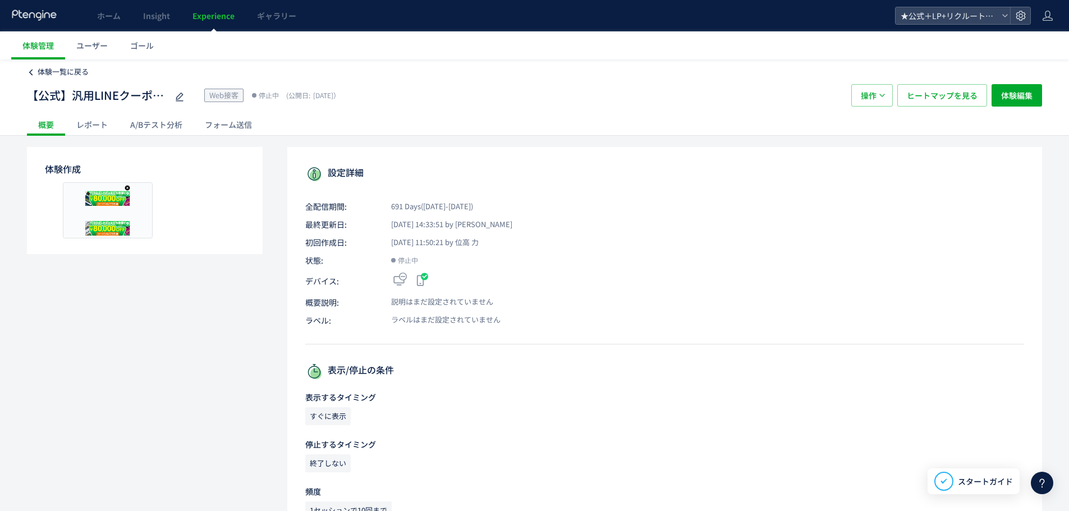
click at [54, 69] on span "体験一覧に戻る" at bounding box center [63, 71] width 51 height 11
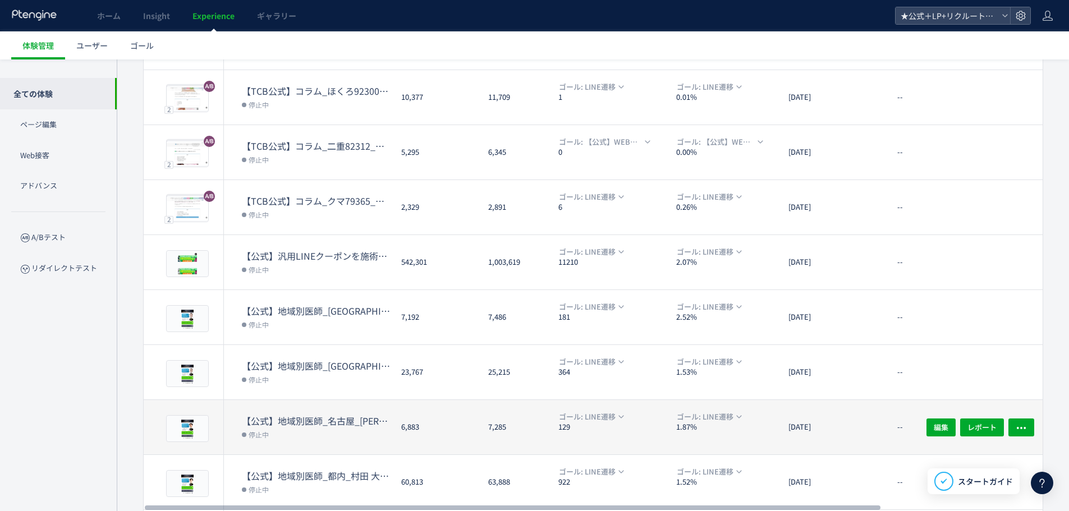
scroll to position [264, 0]
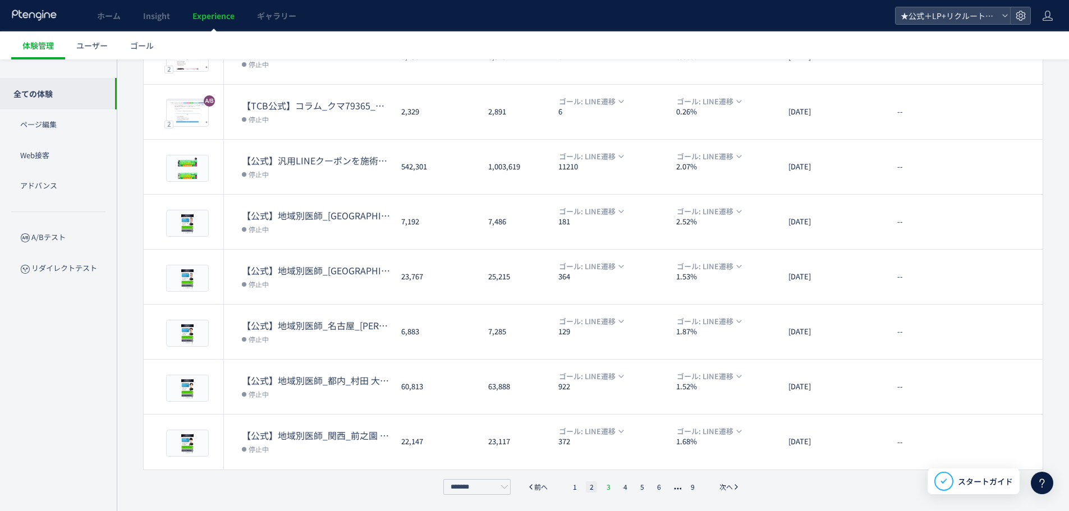
click at [611, 484] on li "3" at bounding box center [608, 487] width 11 height 11
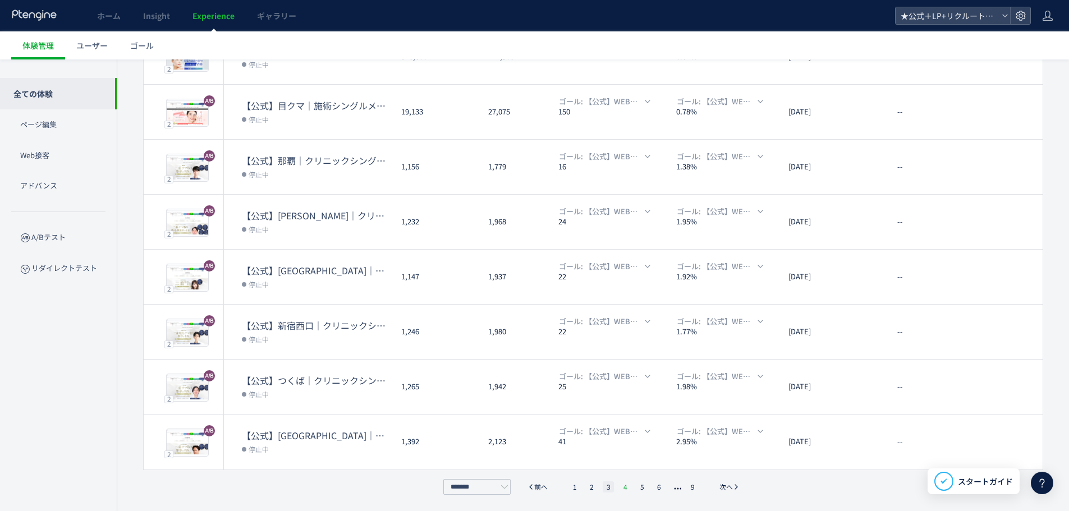
click at [622, 486] on li "4" at bounding box center [625, 487] width 11 height 11
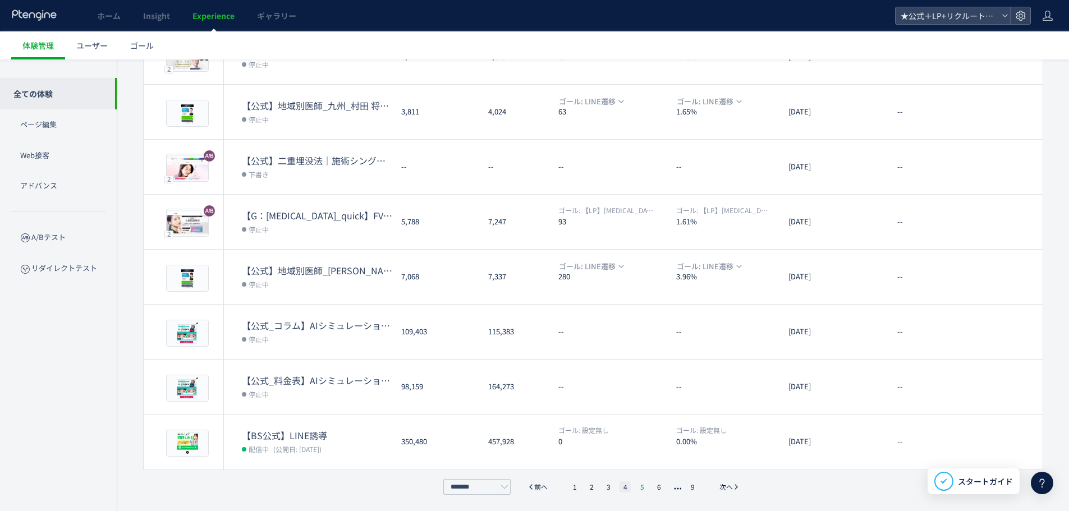
click at [644, 484] on li "5" at bounding box center [642, 487] width 11 height 11
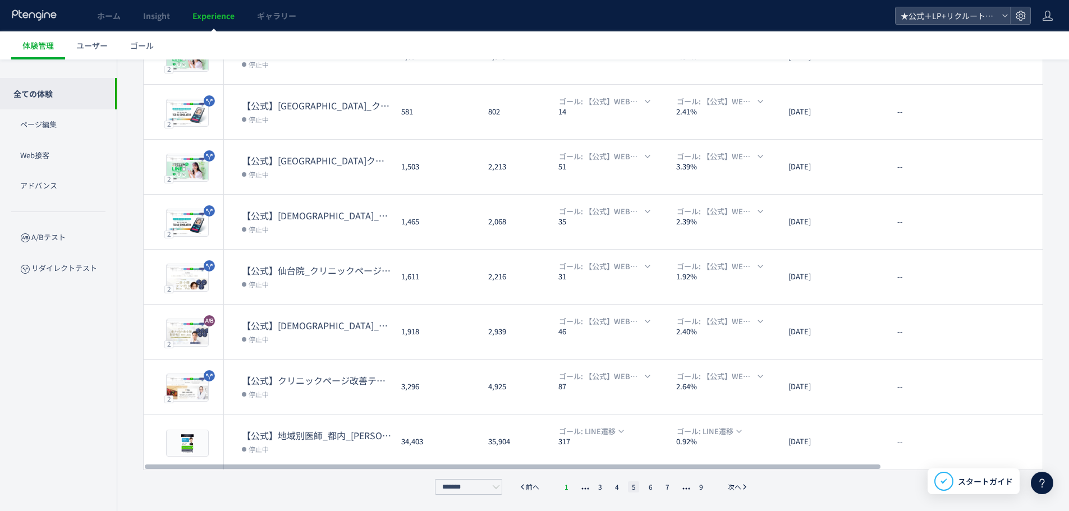
click at [567, 489] on li "1" at bounding box center [566, 487] width 11 height 11
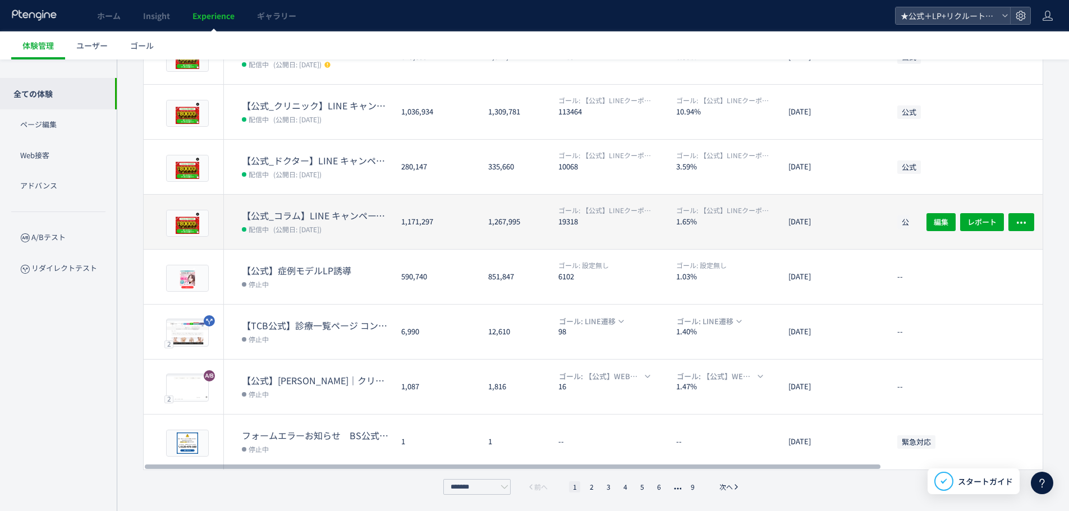
click at [310, 217] on dt "【公式_コラム】LINE キャンペーンページ誘導" at bounding box center [317, 215] width 150 height 13
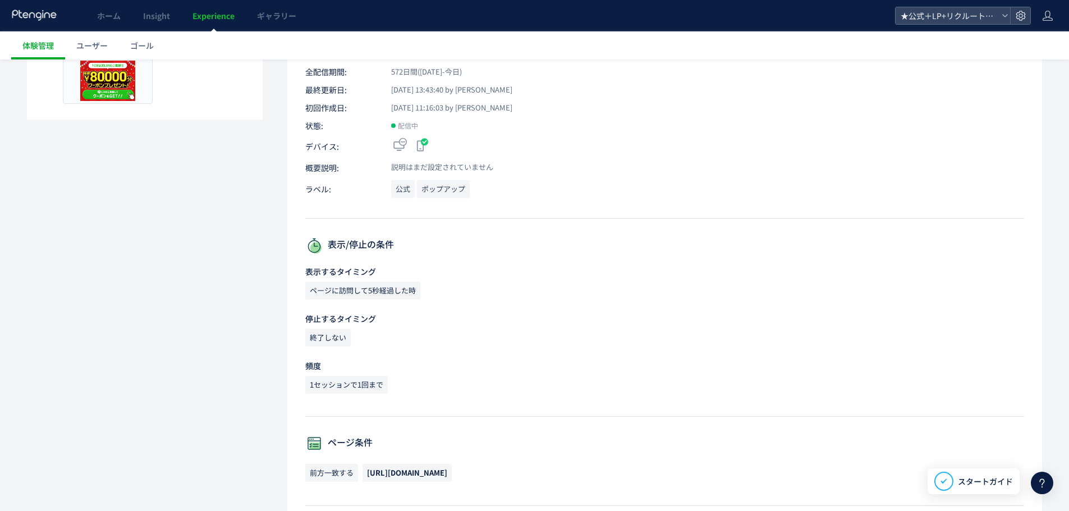
scroll to position [225, 0]
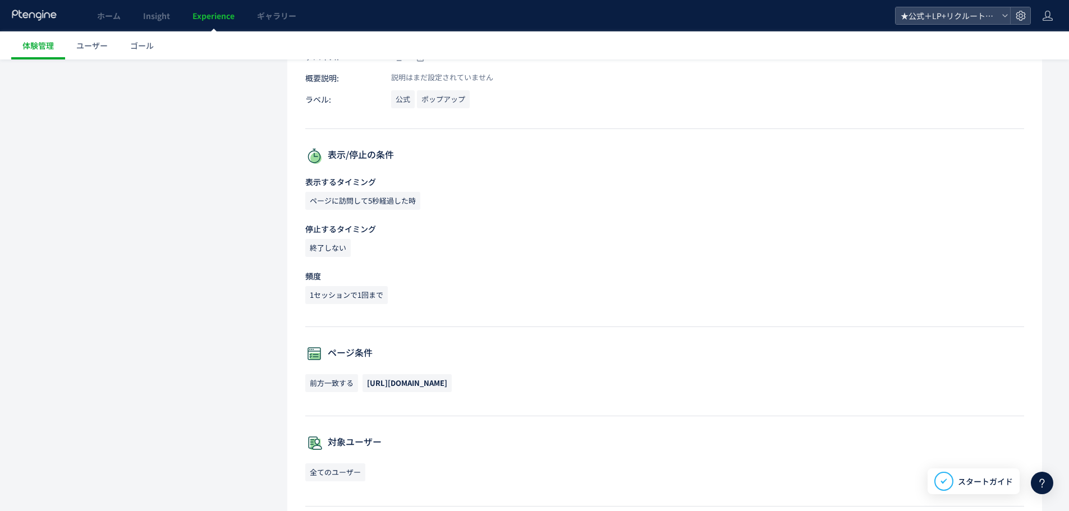
drag, startPoint x: 372, startPoint y: 382, endPoint x: 493, endPoint y: 383, distance: 121.8
click at [452, 383] on span "[URL][DOMAIN_NAME][PERSON_NAME]" at bounding box center [407, 383] width 89 height 18
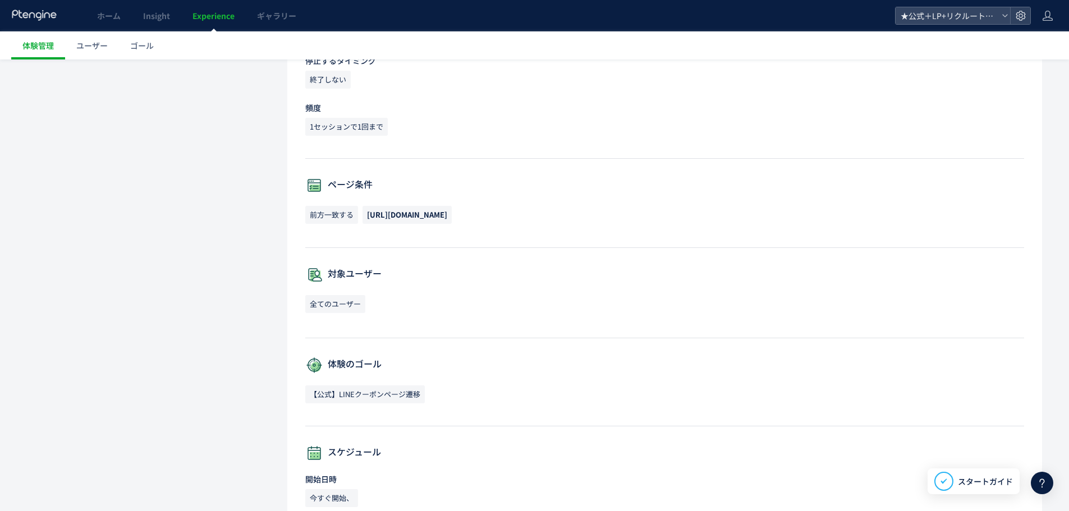
drag, startPoint x: 362, startPoint y: 213, endPoint x: 497, endPoint y: 219, distance: 135.4
click at [497, 219] on p "前方一致する https://aoki-tsuyoshi.com/column/" at bounding box center [664, 218] width 719 height 24
copy span "[URL][DOMAIN_NAME][PERSON_NAME]"
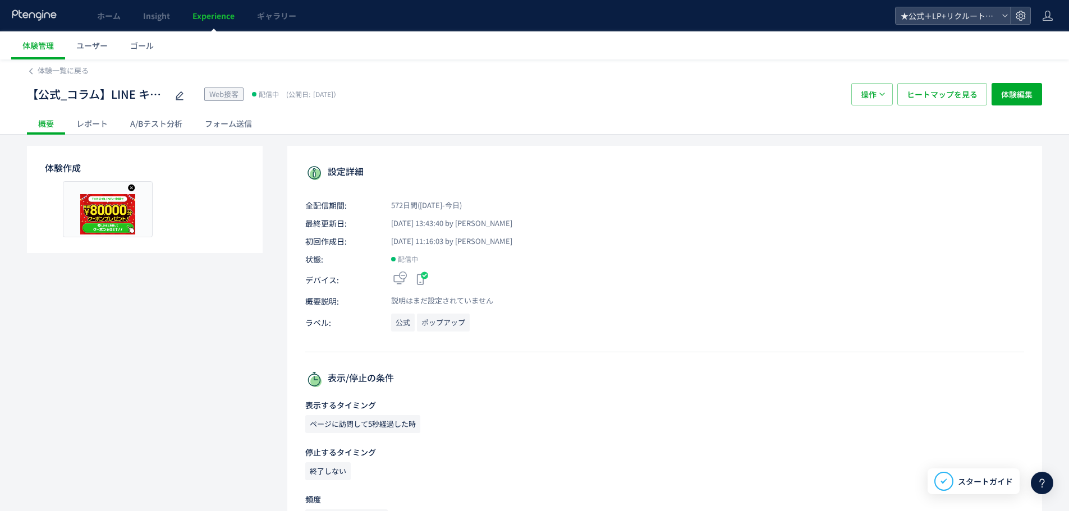
scroll to position [0, 0]
click at [49, 68] on span "体験一覧に戻る" at bounding box center [63, 71] width 51 height 11
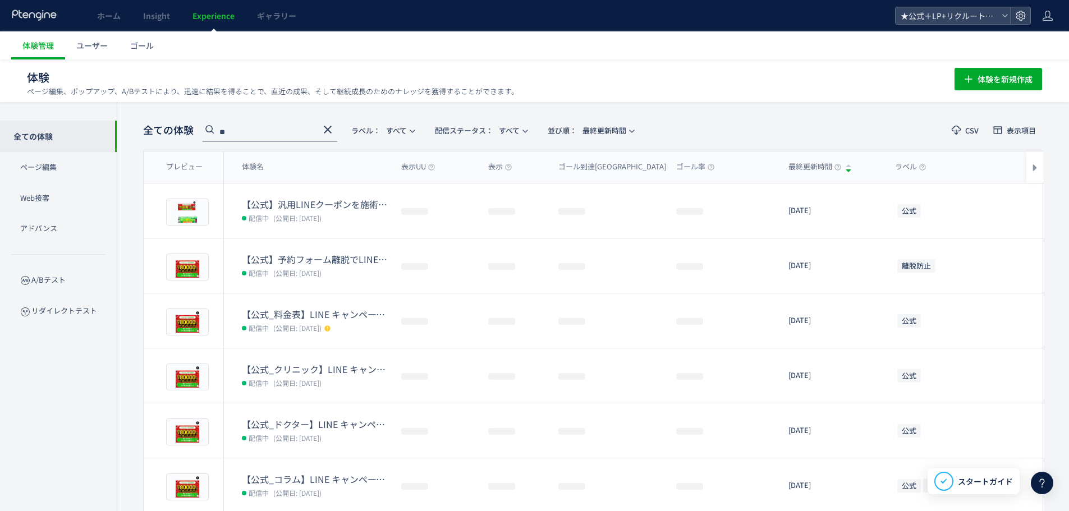
click at [329, 129] on icon at bounding box center [327, 129] width 13 height 13
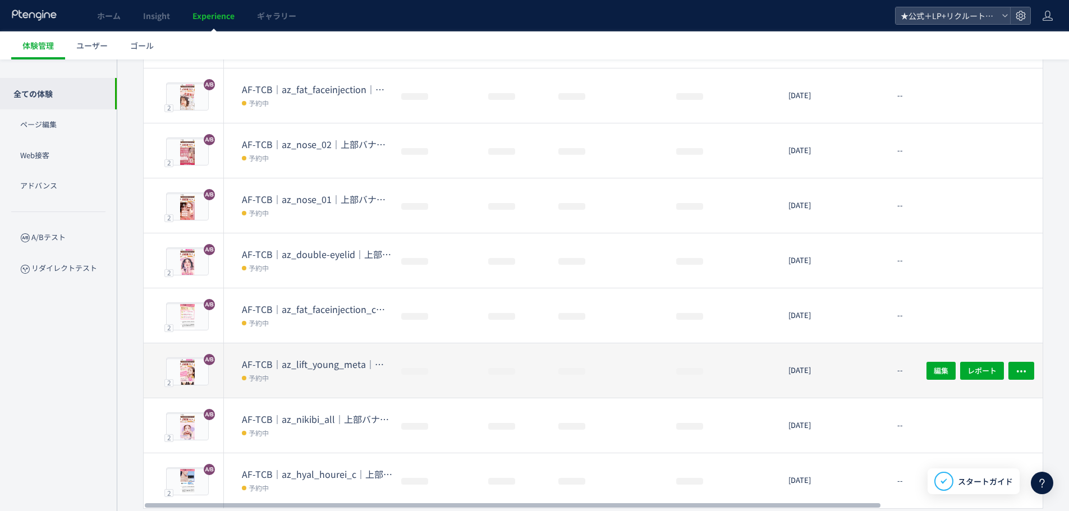
scroll to position [264, 0]
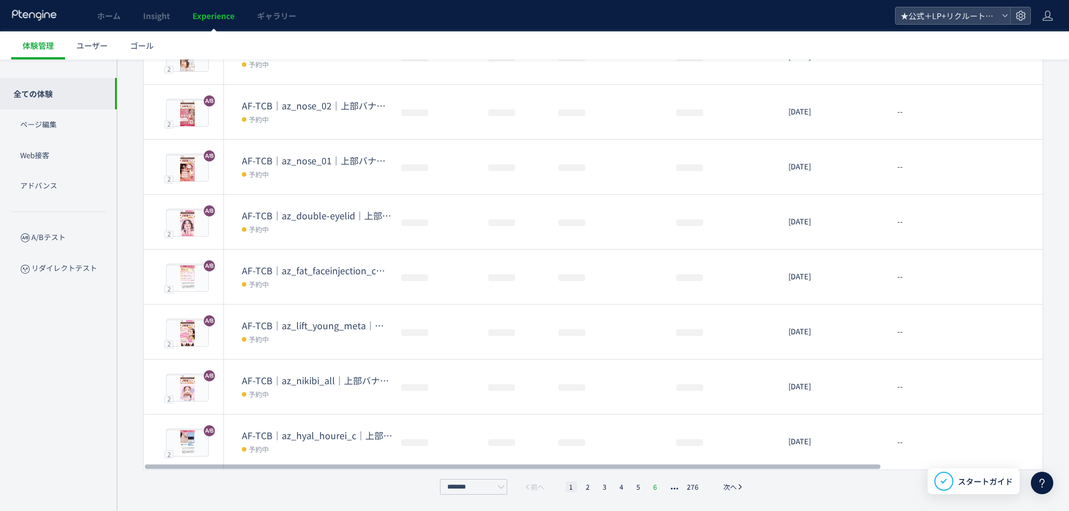
click at [658, 485] on li "6" at bounding box center [655, 487] width 11 height 11
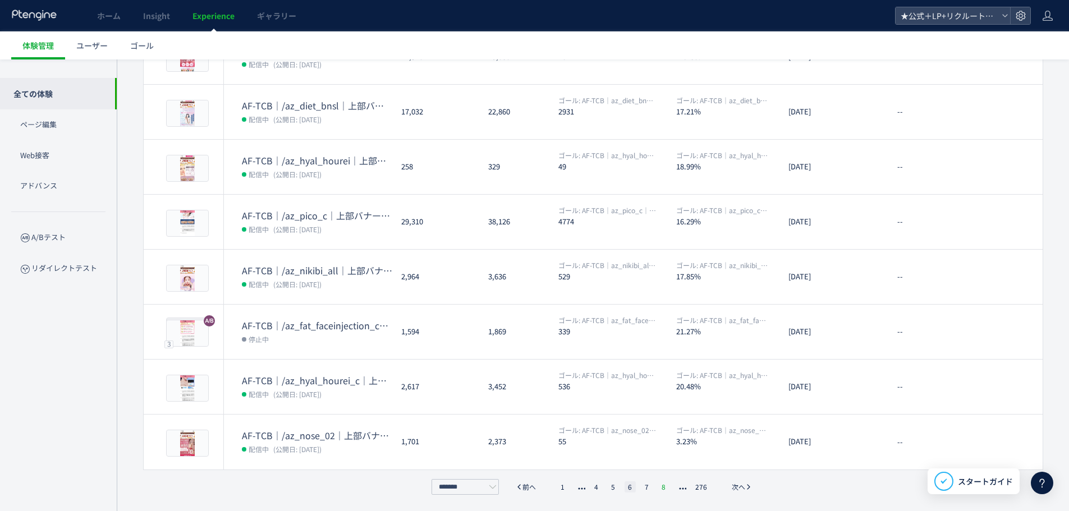
click at [662, 488] on li "8" at bounding box center [663, 487] width 11 height 11
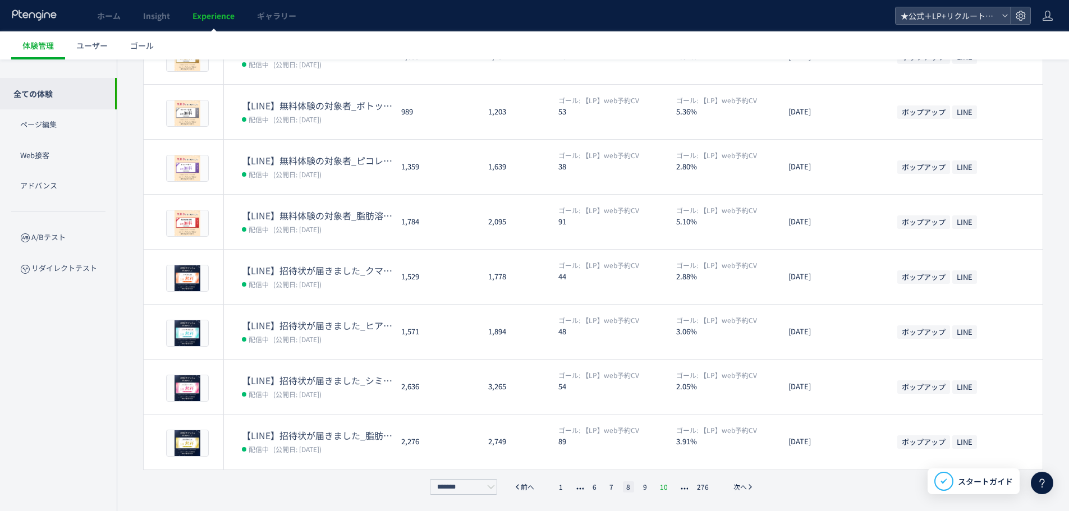
click at [665, 487] on li "10" at bounding box center [664, 487] width 15 height 11
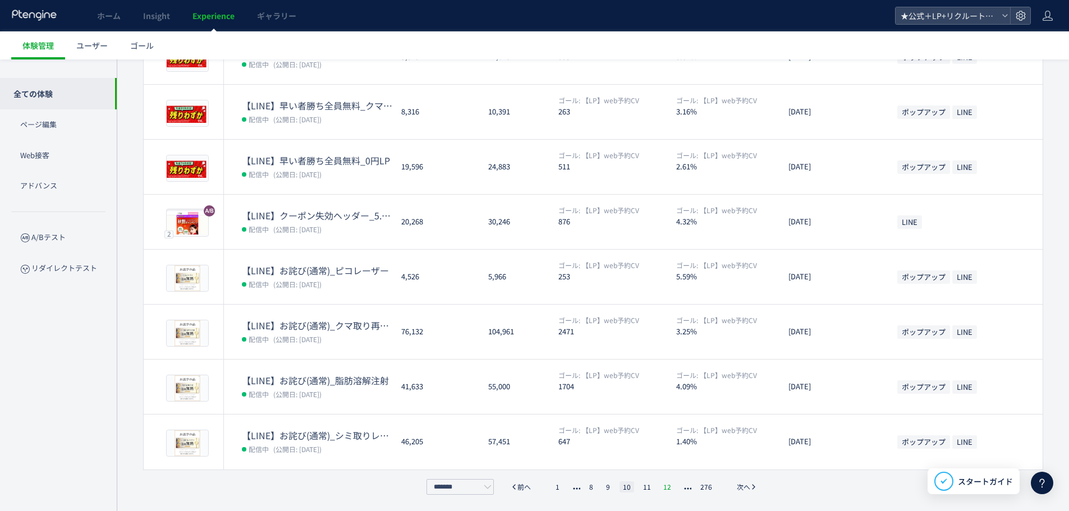
click at [665, 487] on li "12" at bounding box center [667, 487] width 15 height 11
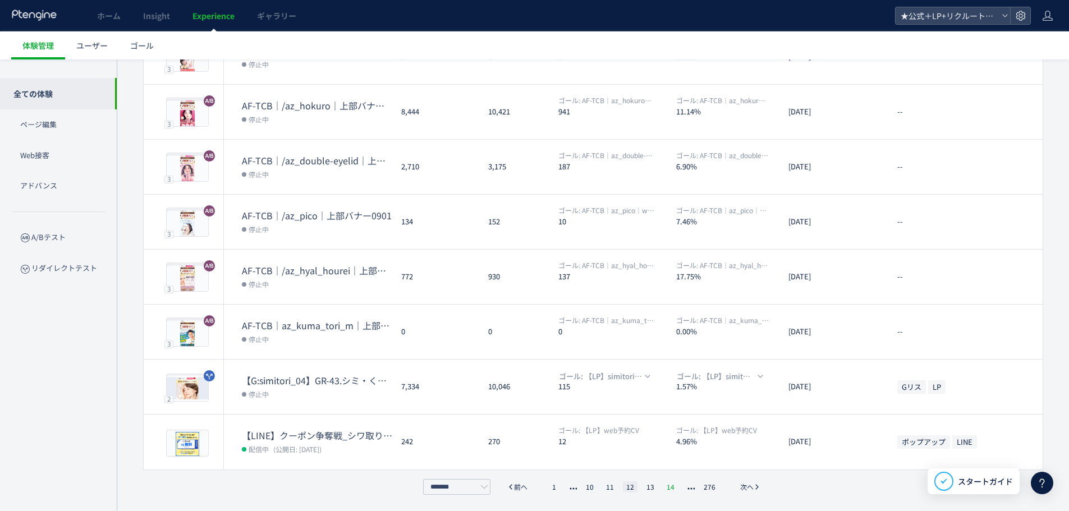
click at [676, 486] on li "14" at bounding box center [671, 487] width 15 height 11
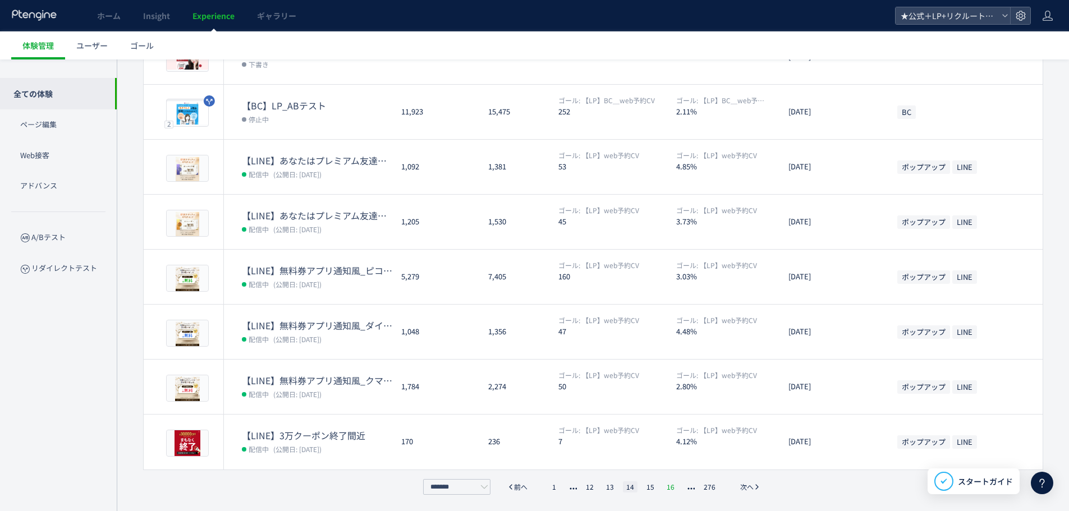
click at [674, 486] on li "16" at bounding box center [671, 487] width 15 height 11
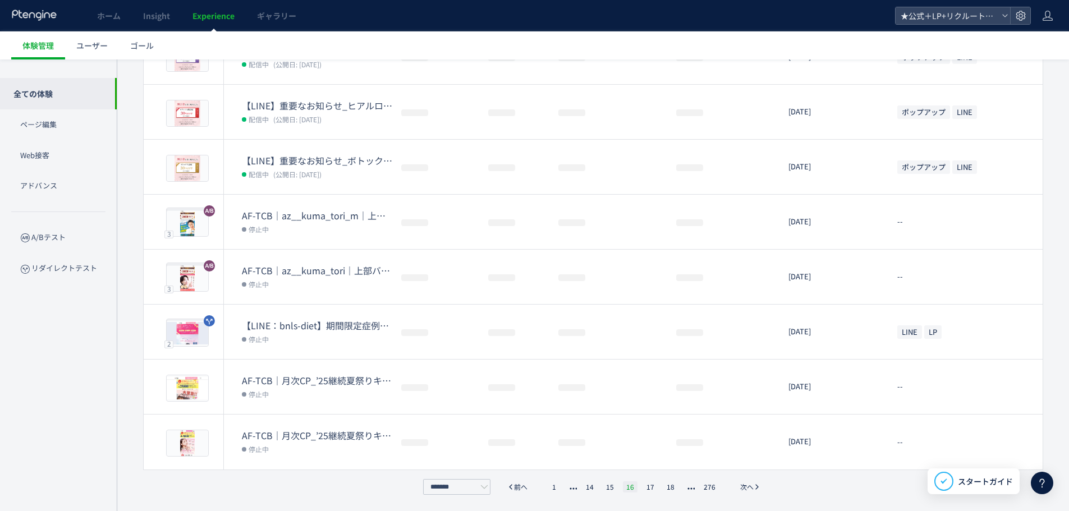
click at [674, 486] on li "18" at bounding box center [671, 487] width 15 height 11
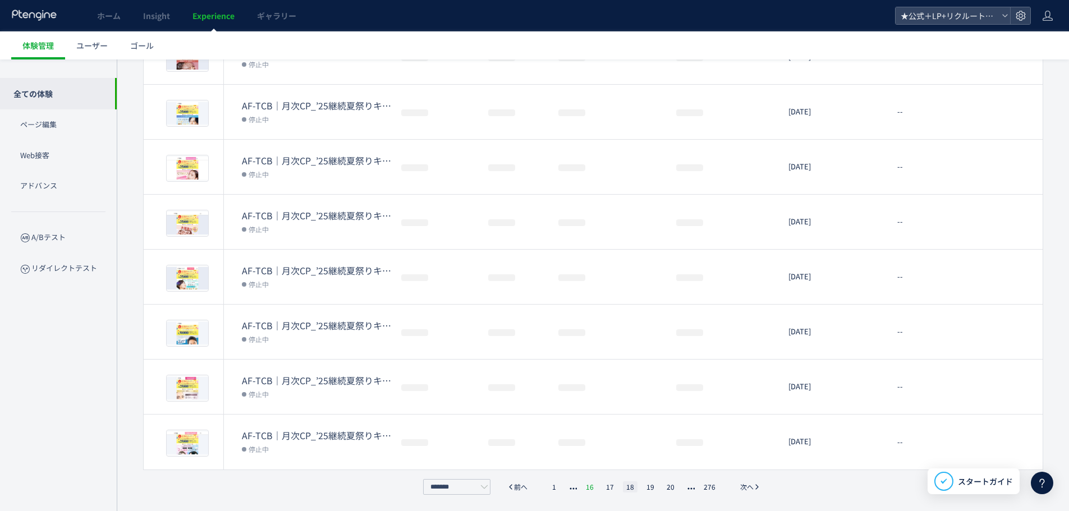
click at [674, 486] on li "20" at bounding box center [671, 487] width 15 height 11
click at [674, 486] on li "22" at bounding box center [671, 487] width 15 height 11
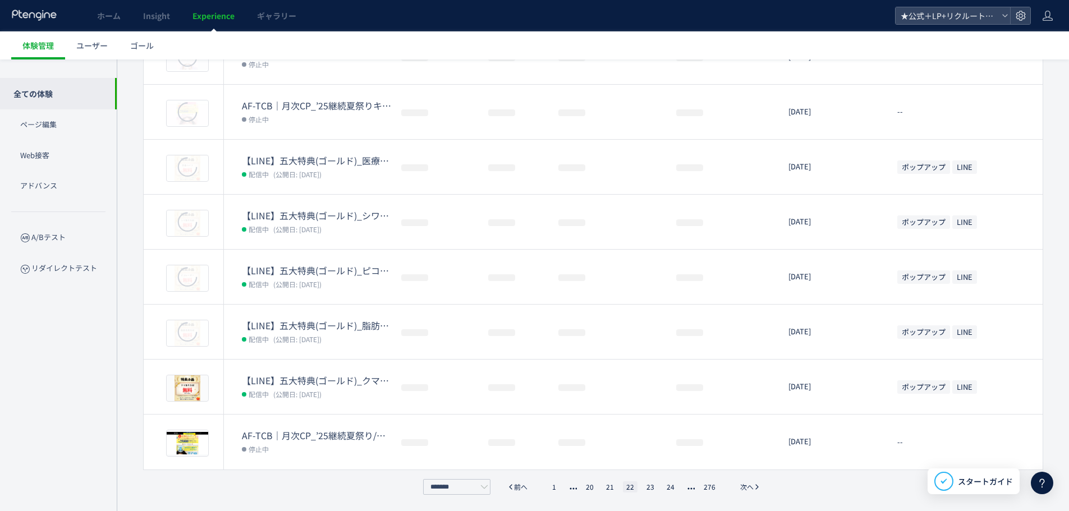
click at [674, 486] on li "24" at bounding box center [671, 487] width 15 height 11
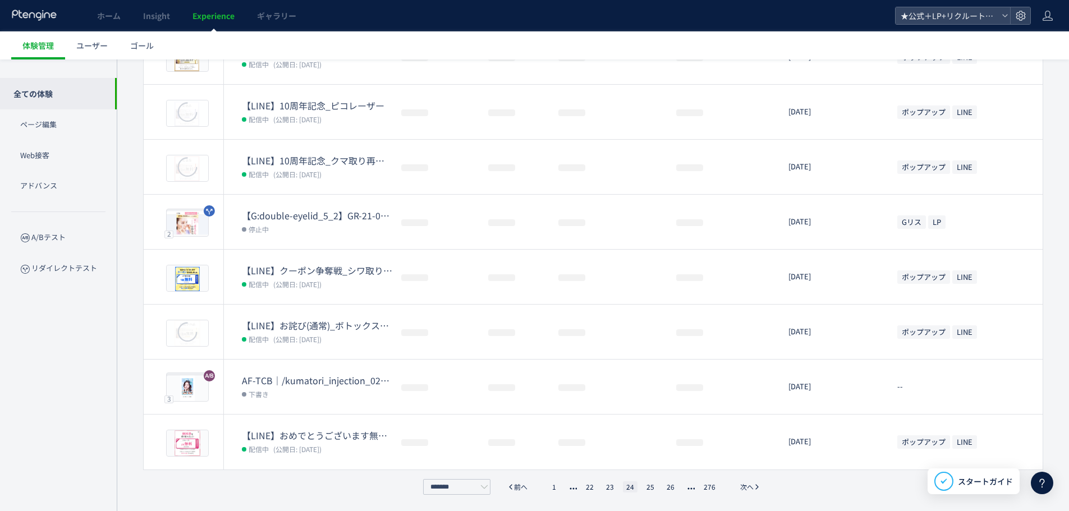
click at [674, 486] on li "26" at bounding box center [671, 487] width 15 height 11
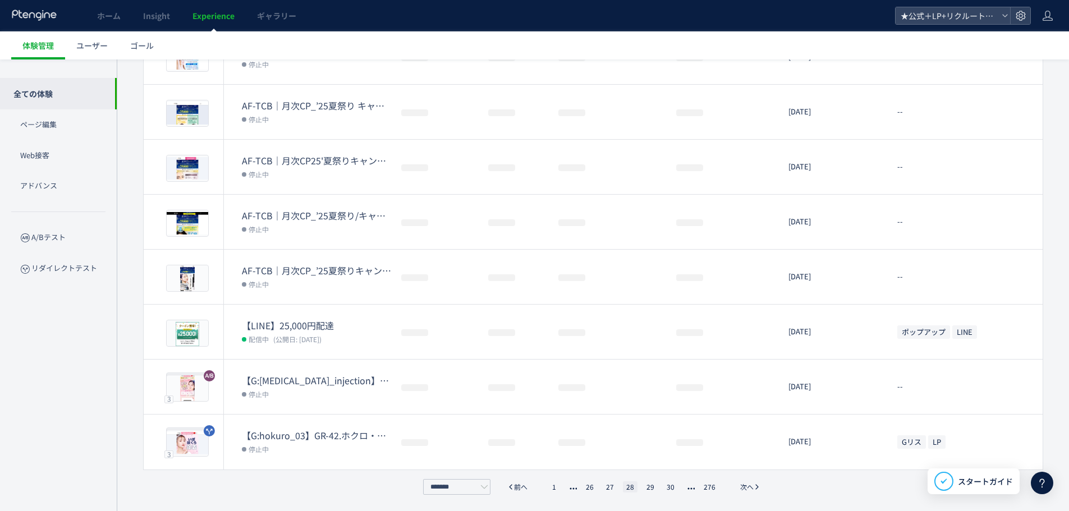
click at [674, 486] on li "30" at bounding box center [671, 487] width 15 height 11
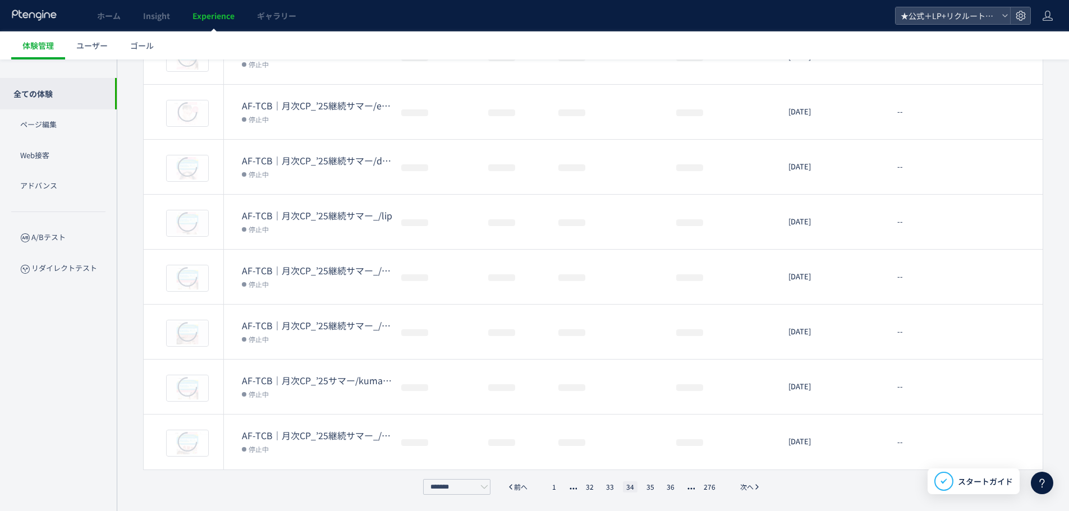
click at [674, 486] on li "36" at bounding box center [671, 487] width 15 height 11
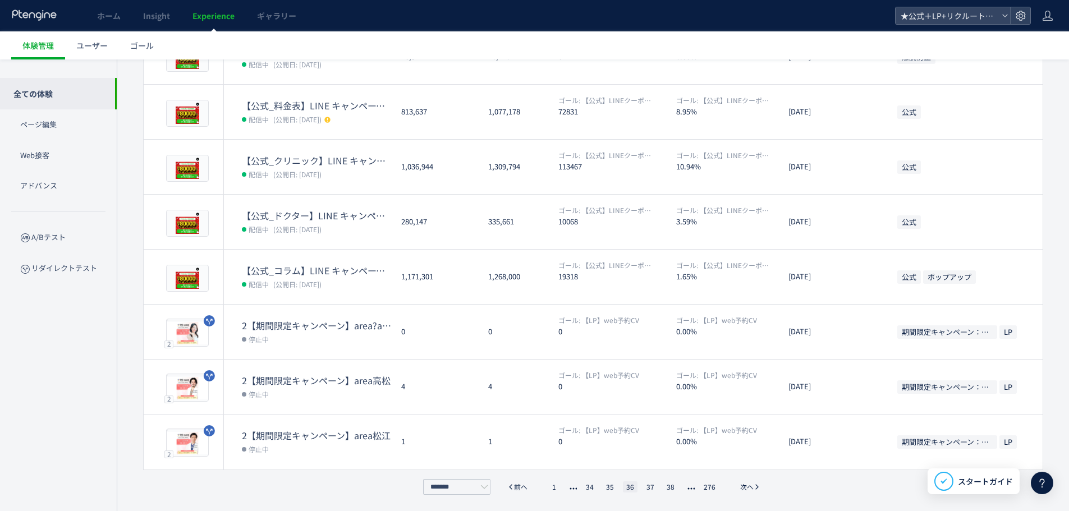
click at [674, 486] on li "38" at bounding box center [671, 487] width 15 height 11
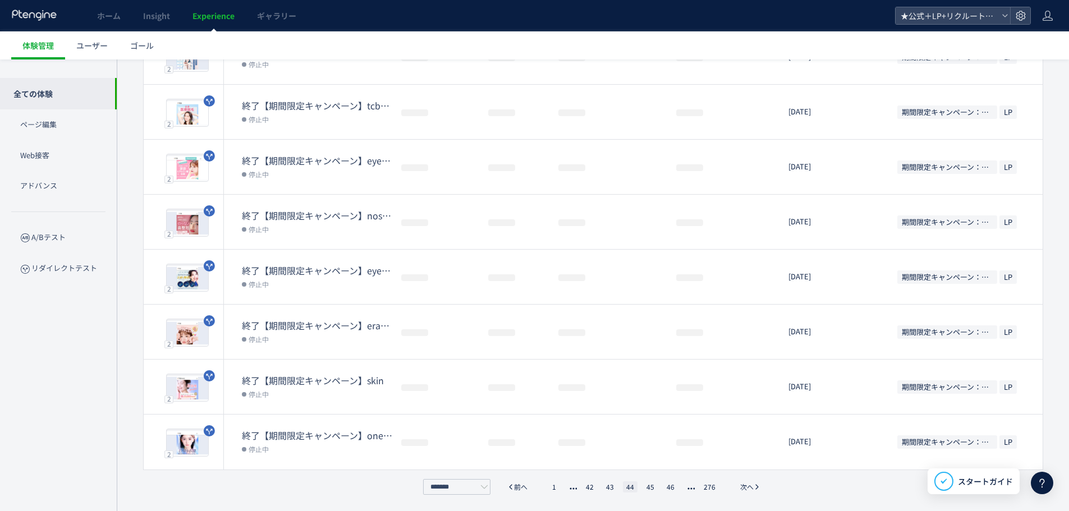
click at [674, 486] on li "46" at bounding box center [671, 487] width 15 height 11
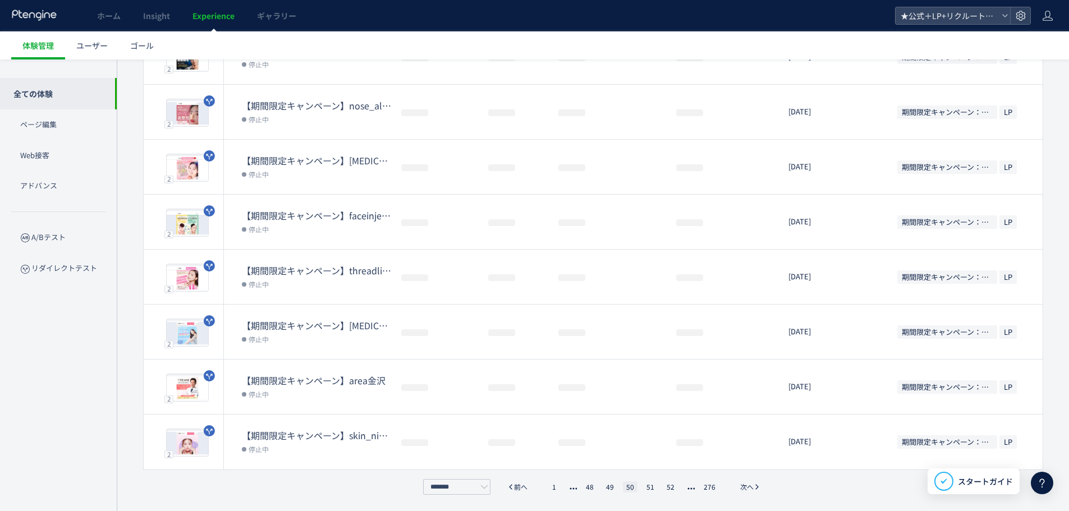
click at [674, 486] on li "52" at bounding box center [671, 487] width 15 height 11
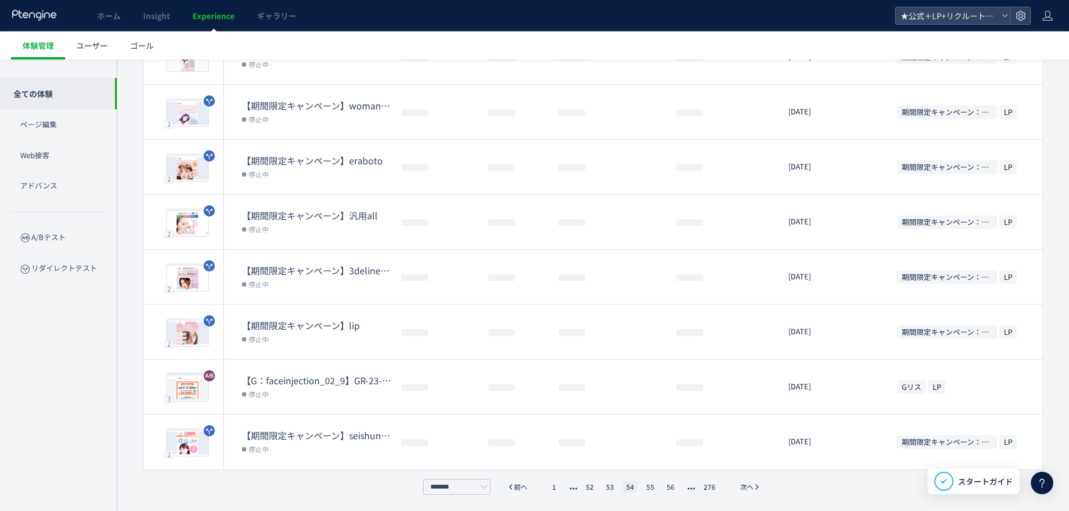
click at [673, 487] on li "56" at bounding box center [671, 487] width 15 height 11
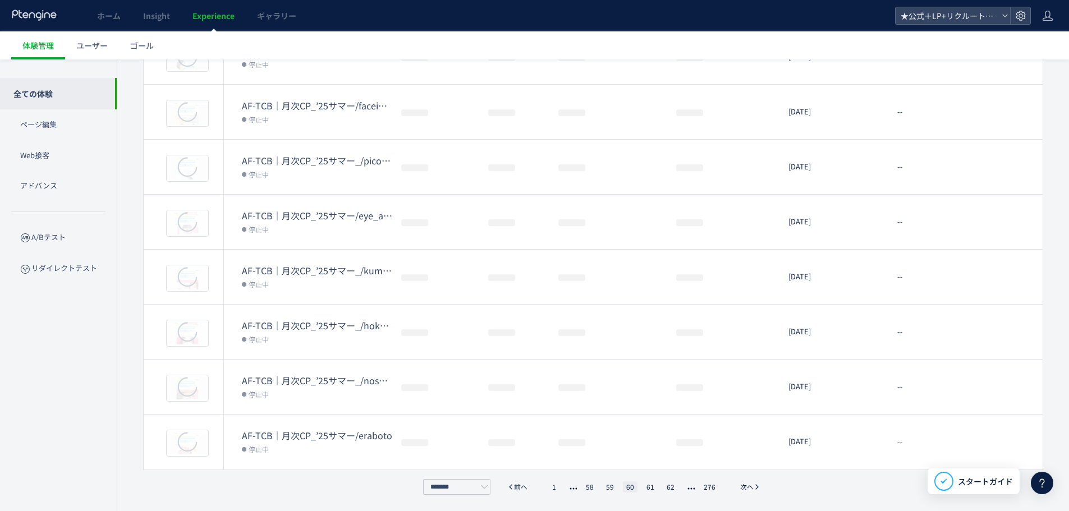
click at [673, 487] on li "62" at bounding box center [671, 487] width 15 height 11
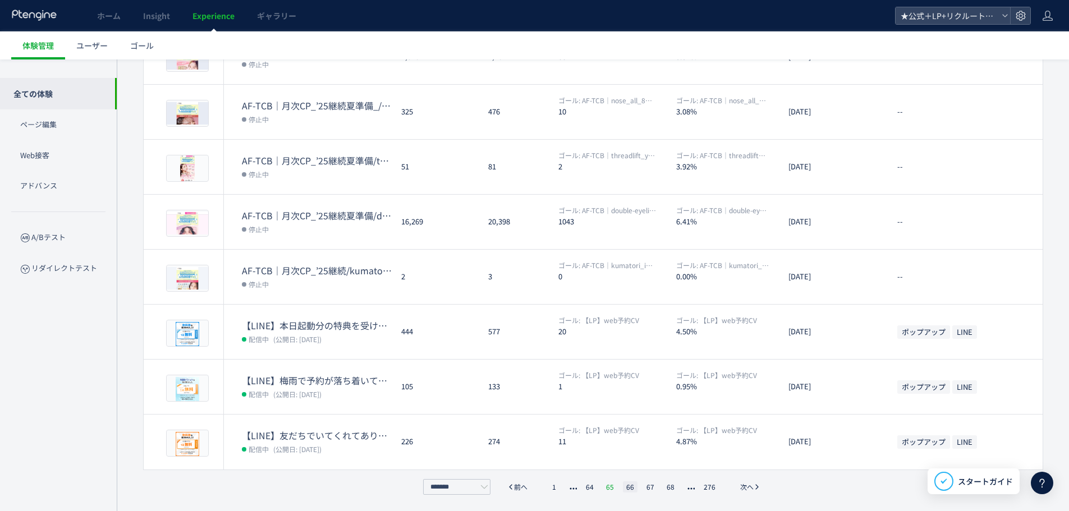
click at [610, 486] on li "65" at bounding box center [610, 487] width 15 height 11
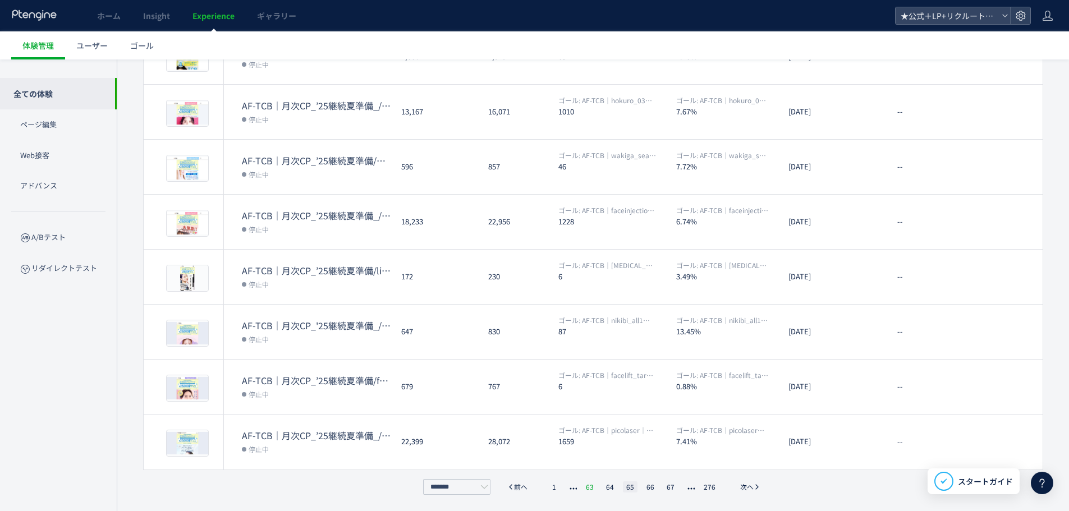
click at [589, 484] on li "63" at bounding box center [590, 487] width 15 height 11
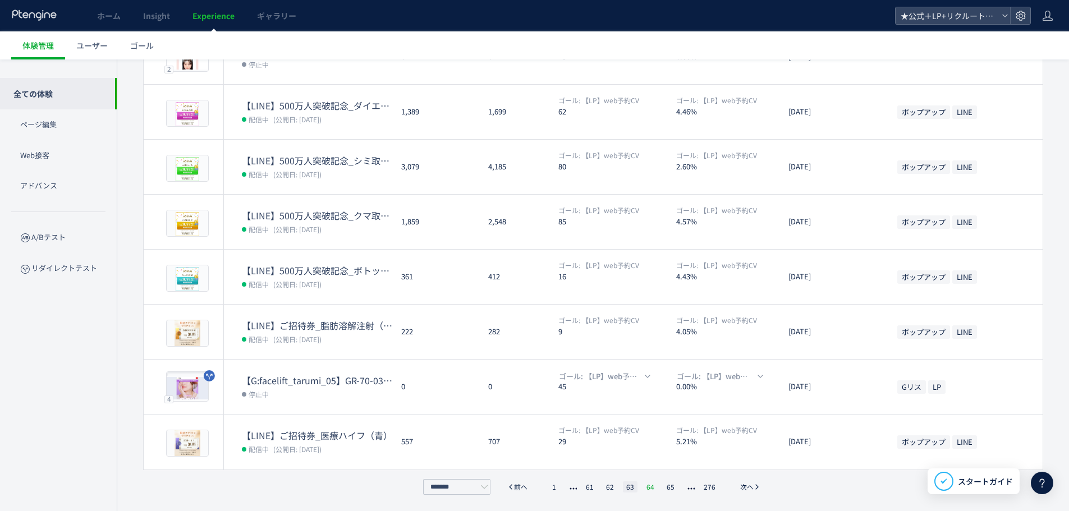
click at [650, 486] on li "64" at bounding box center [650, 487] width 15 height 11
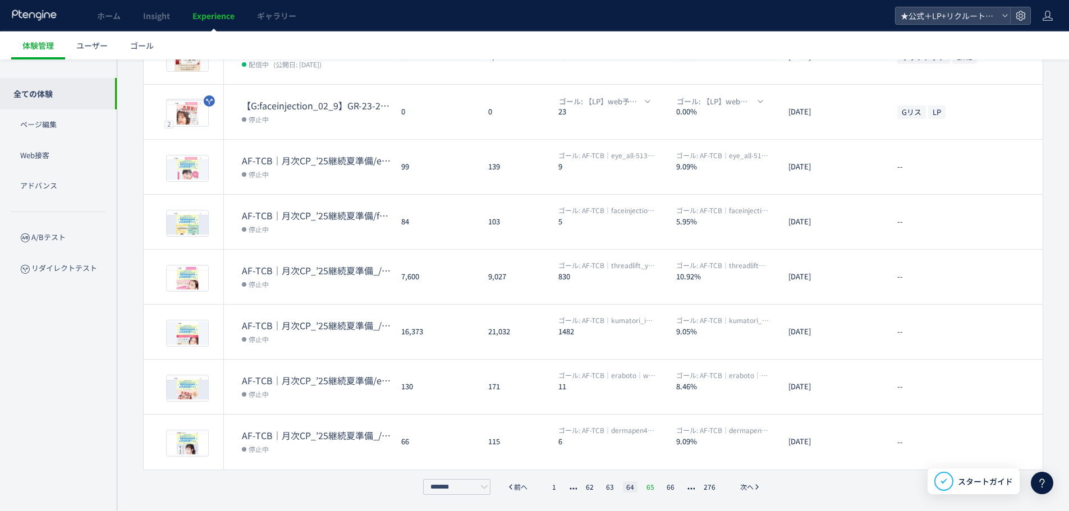
click at [647, 488] on li "65" at bounding box center [650, 487] width 15 height 11
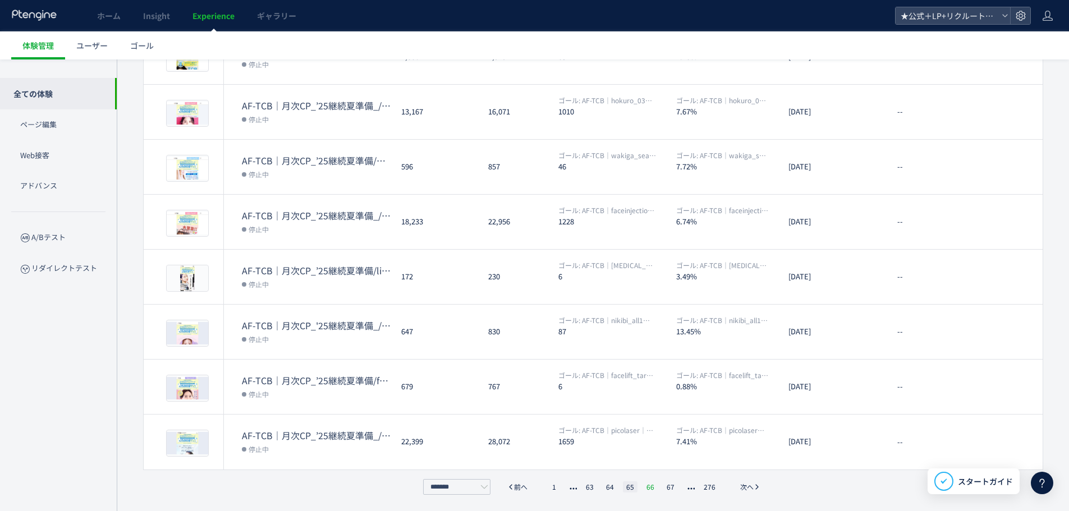
click at [646, 488] on li "66" at bounding box center [650, 487] width 15 height 11
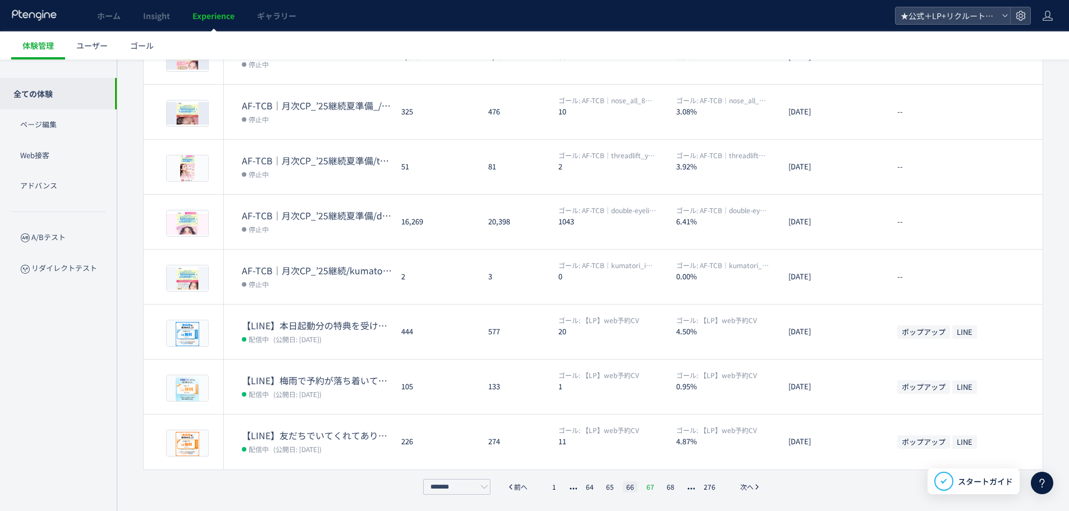
click at [649, 489] on li "67" at bounding box center [650, 487] width 15 height 11
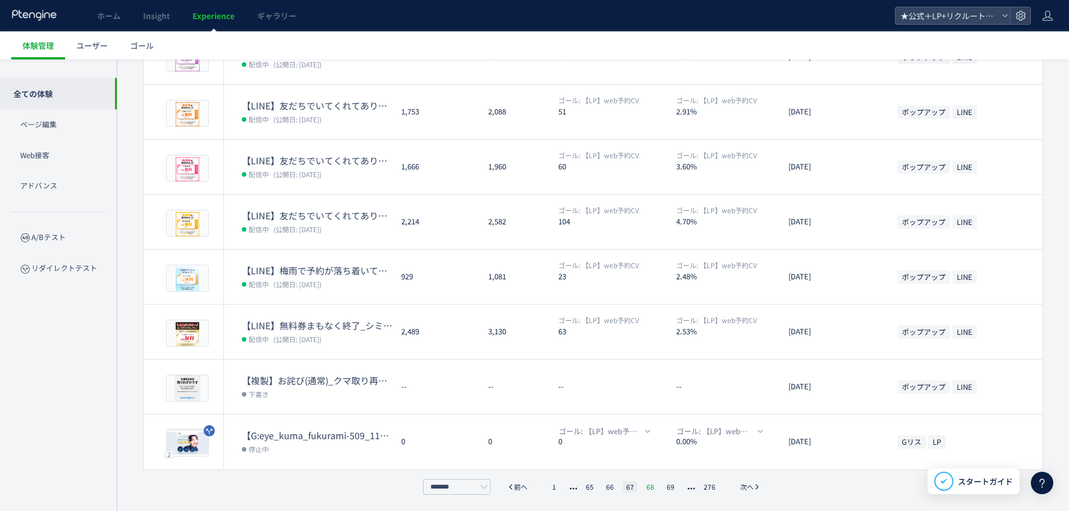
click at [651, 483] on li "68" at bounding box center [650, 487] width 15 height 11
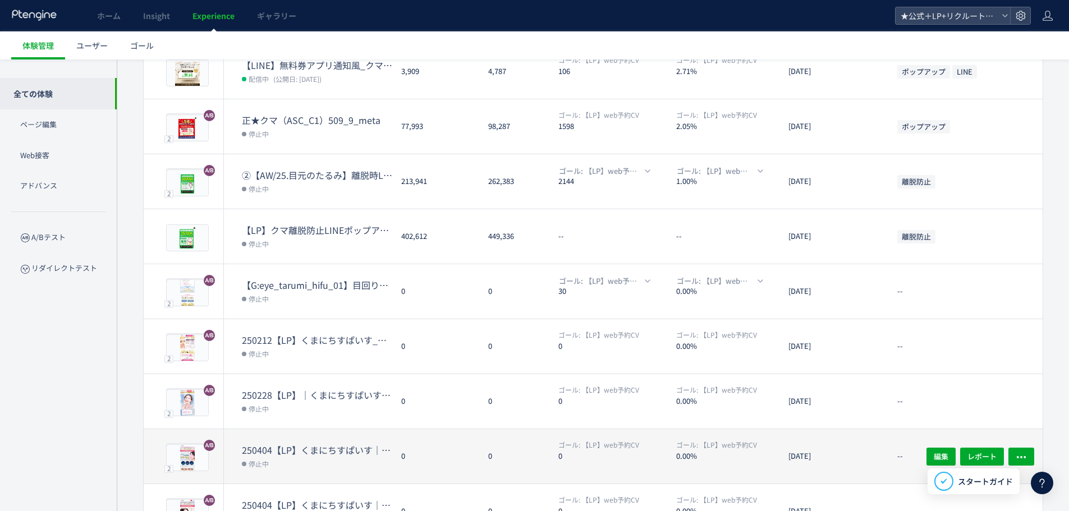
scroll to position [264, 0]
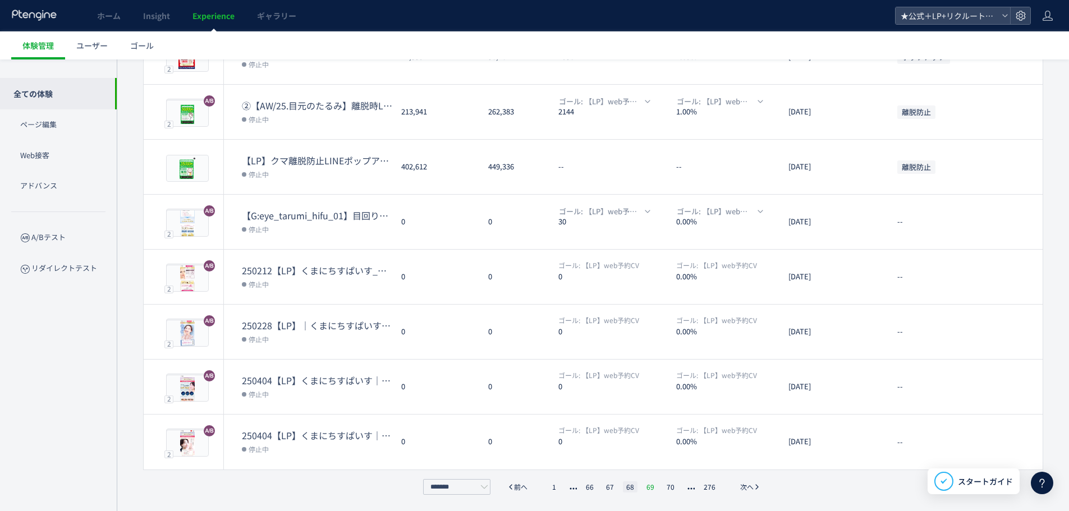
click at [652, 483] on li "69" at bounding box center [650, 487] width 15 height 11
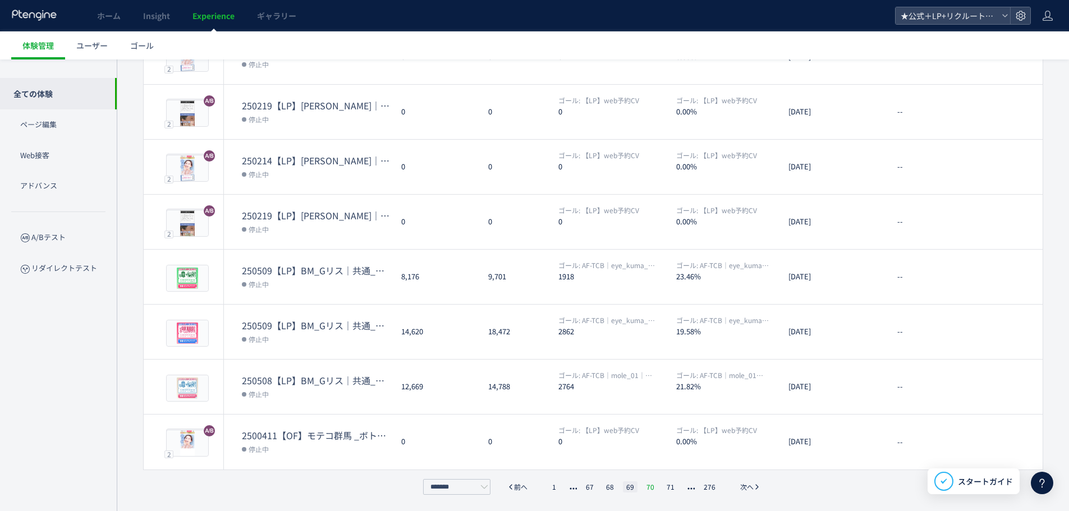
click at [647, 483] on li "70" at bounding box center [650, 487] width 15 height 11
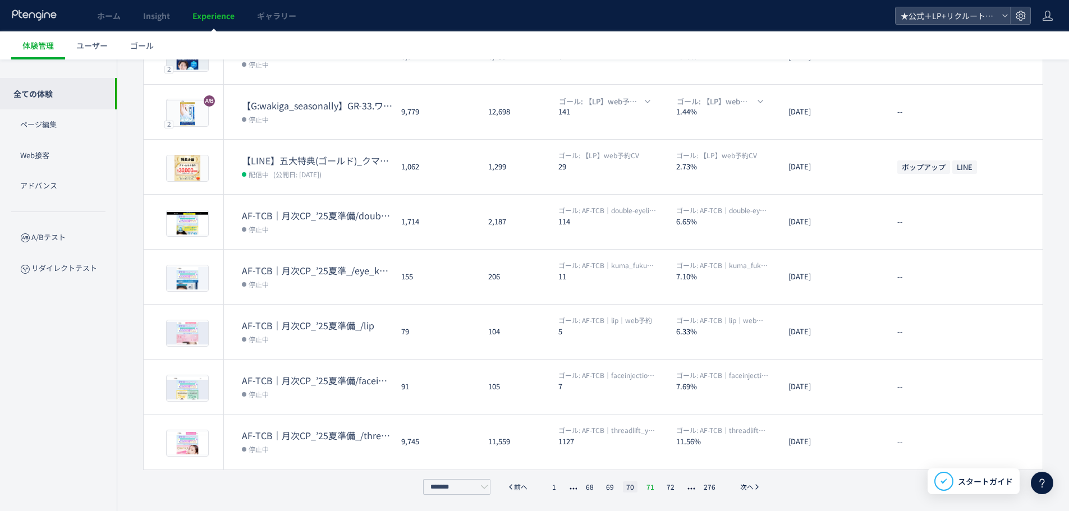
click at [653, 486] on li "71" at bounding box center [650, 487] width 15 height 11
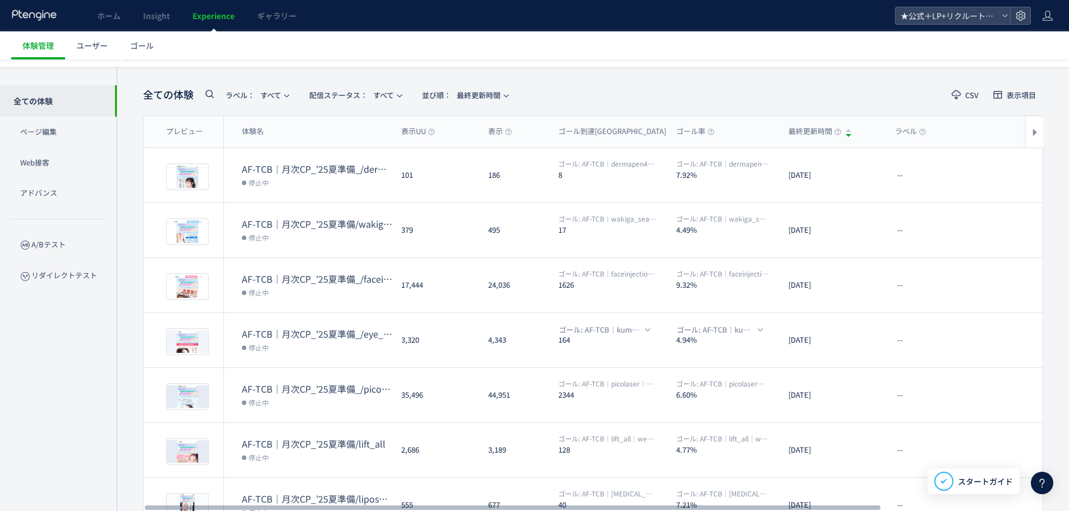
scroll to position [0, 0]
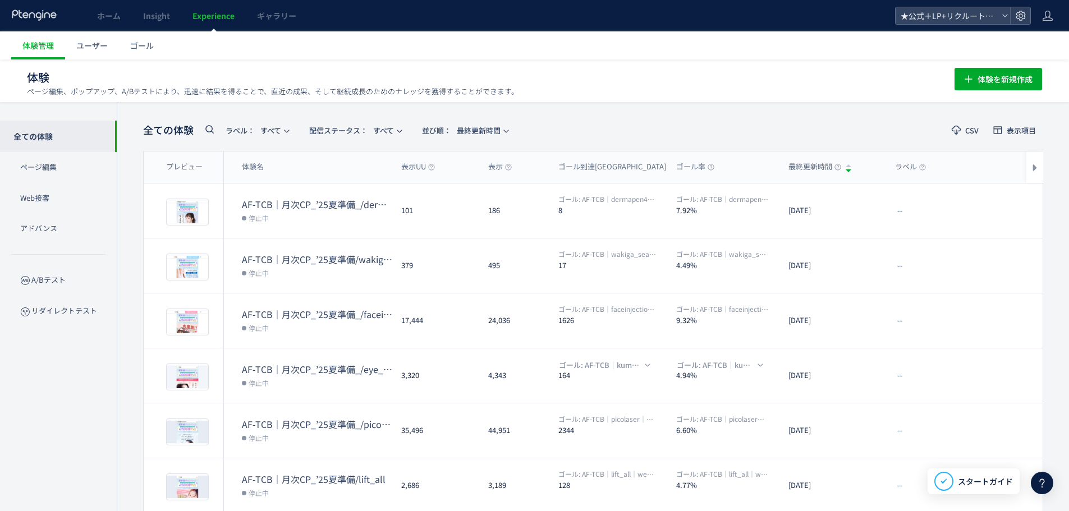
click at [211, 130] on icon at bounding box center [209, 128] width 13 height 13
click at [246, 135] on input "text" at bounding box center [270, 133] width 135 height 18
paste input "**********"
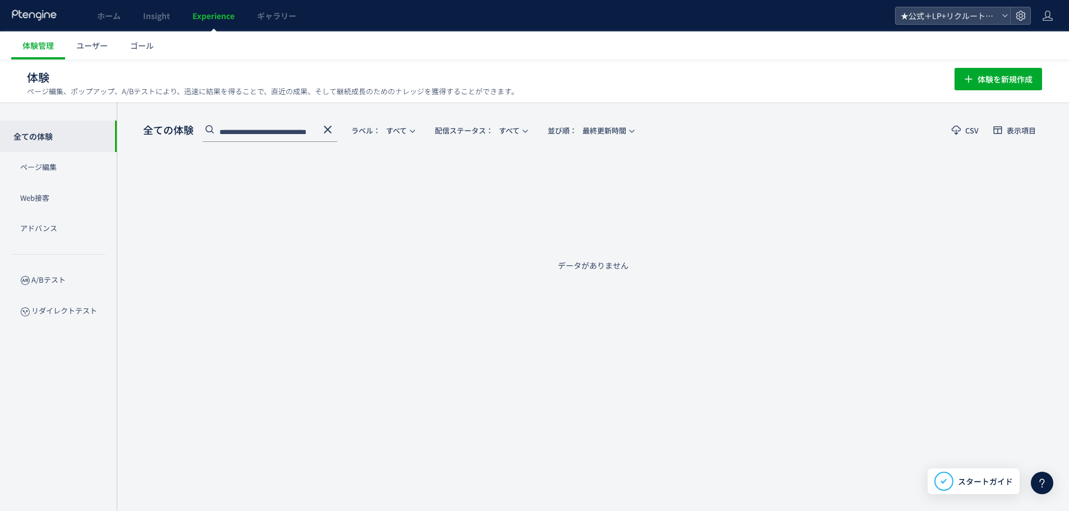
type input "**********"
click at [353, 167] on div "**********" at bounding box center [593, 195] width 900 height 152
click at [335, 128] on input "**********" at bounding box center [270, 133] width 135 height 18
click at [329, 130] on use at bounding box center [328, 130] width 8 height 8
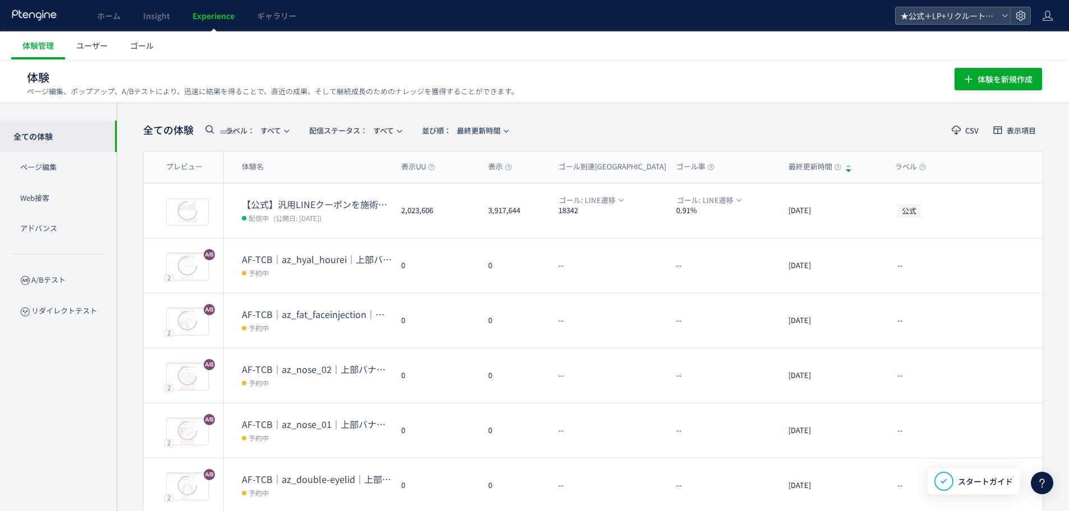
click at [324, 129] on input "text" at bounding box center [270, 133] width 135 height 18
click at [253, 130] on span "ラベル：" at bounding box center [240, 130] width 29 height 11
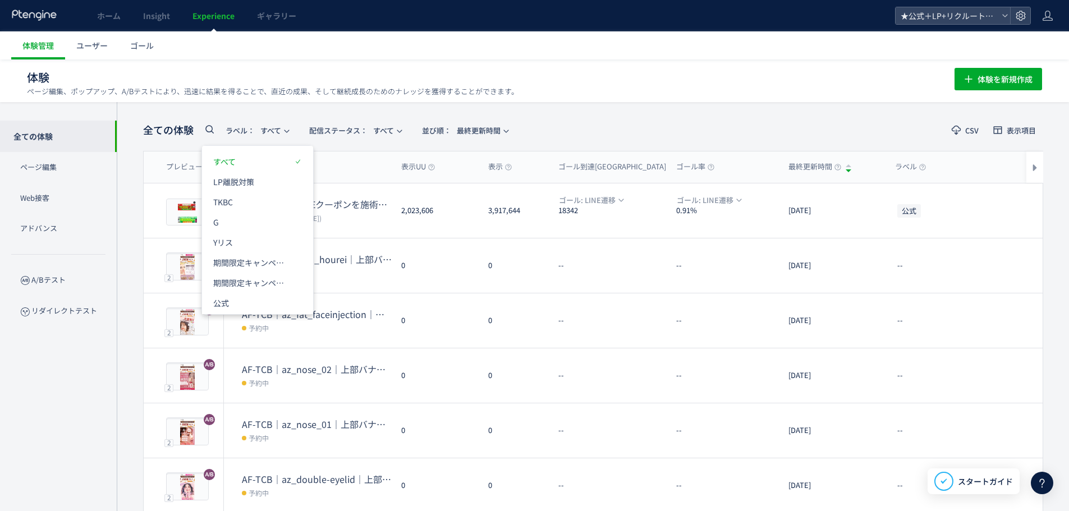
click at [214, 131] on icon at bounding box center [209, 128] width 13 height 13
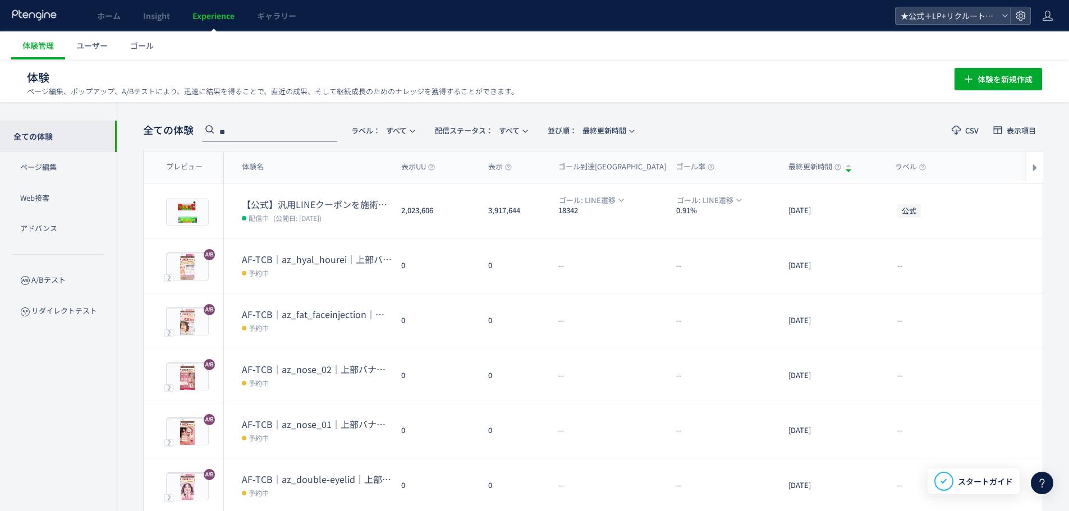
type input "**"
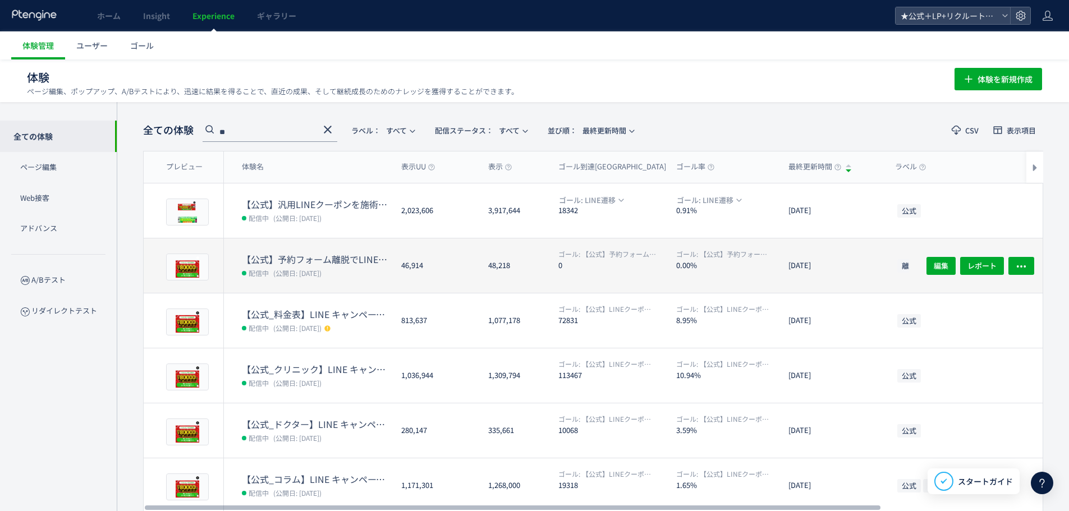
click at [322, 274] on span "(公開日: [DATE])" at bounding box center [297, 273] width 48 height 10
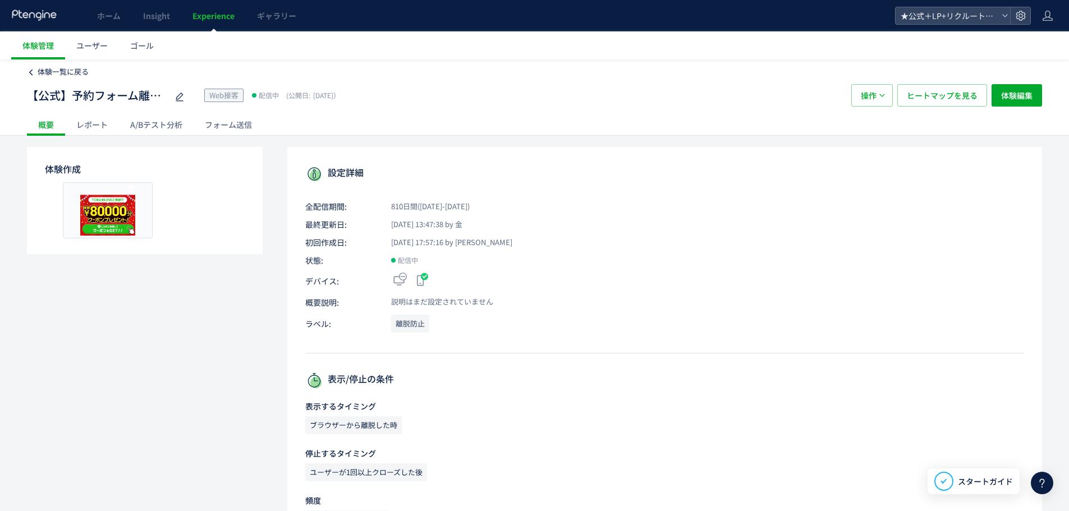
click at [44, 69] on span "体験一覧に戻る" at bounding box center [63, 71] width 51 height 11
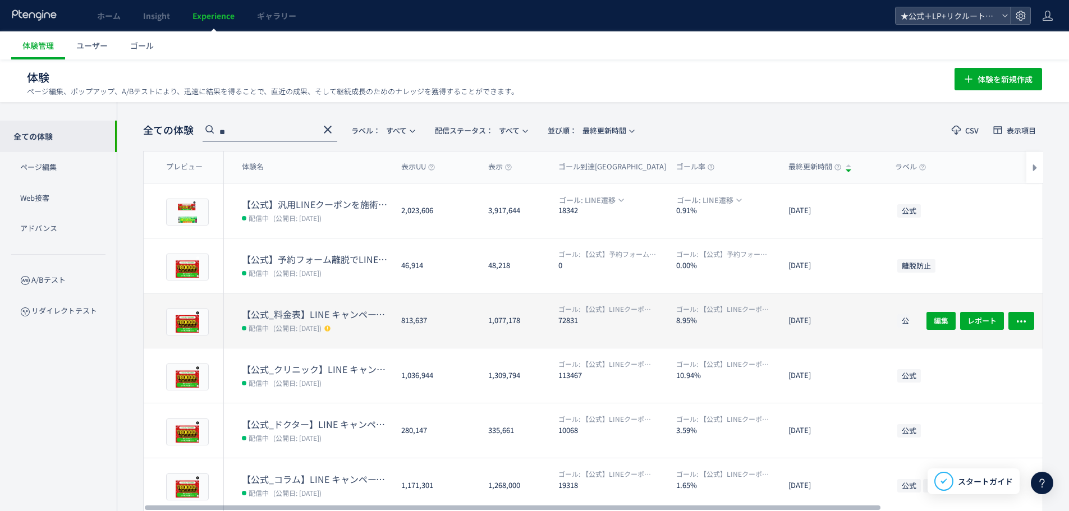
click at [345, 315] on dt "【公式_料金表】LINE キャンペーンページ誘導" at bounding box center [317, 314] width 150 height 13
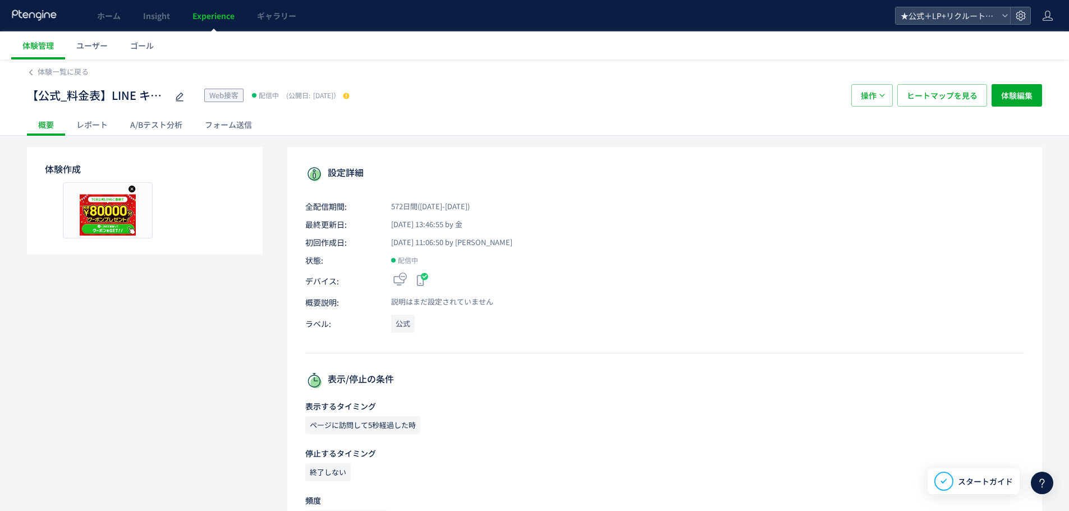
click at [1050, 82] on div "体験一覧に戻る 【公式_料金表】LINE キャンペーンページ誘導 Web接客 配信中 (公開日: [DATE]） 操作 ヒートマップを見る 体験編集 概要 レ…" at bounding box center [534, 98] width 1069 height 76
click at [1007, 96] on span "体験編集" at bounding box center [1016, 95] width 31 height 22
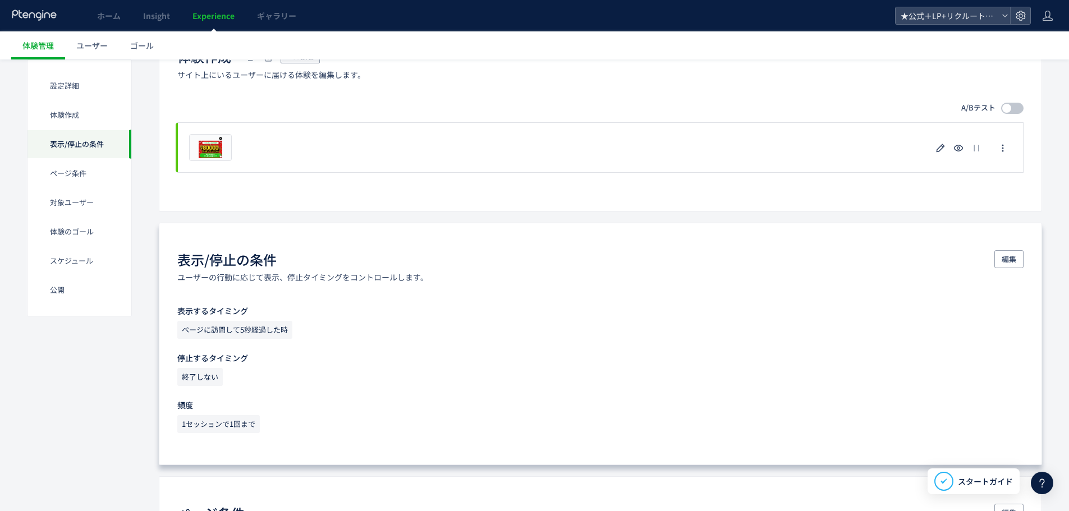
scroll to position [281, 0]
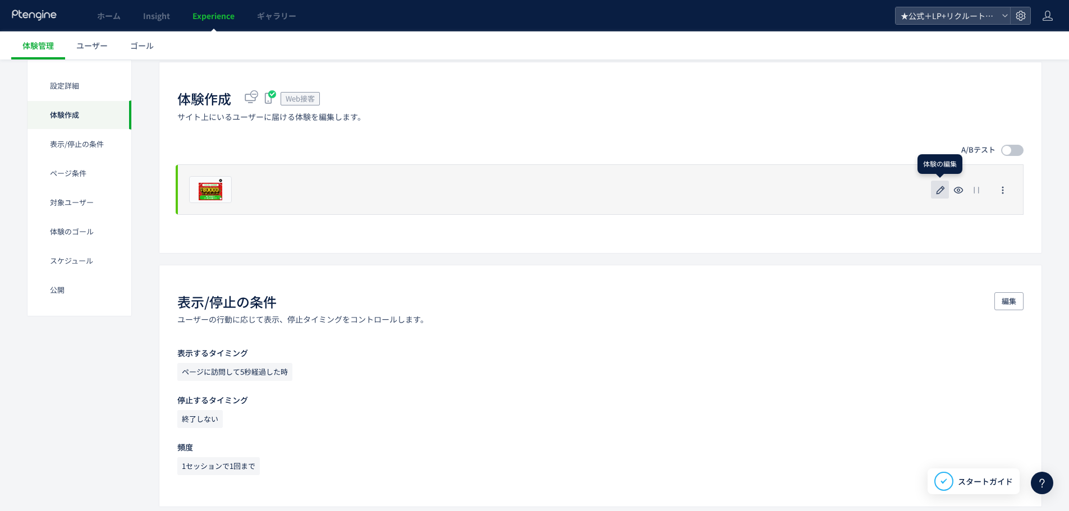
click at [943, 186] on icon "button" at bounding box center [940, 190] width 13 height 13
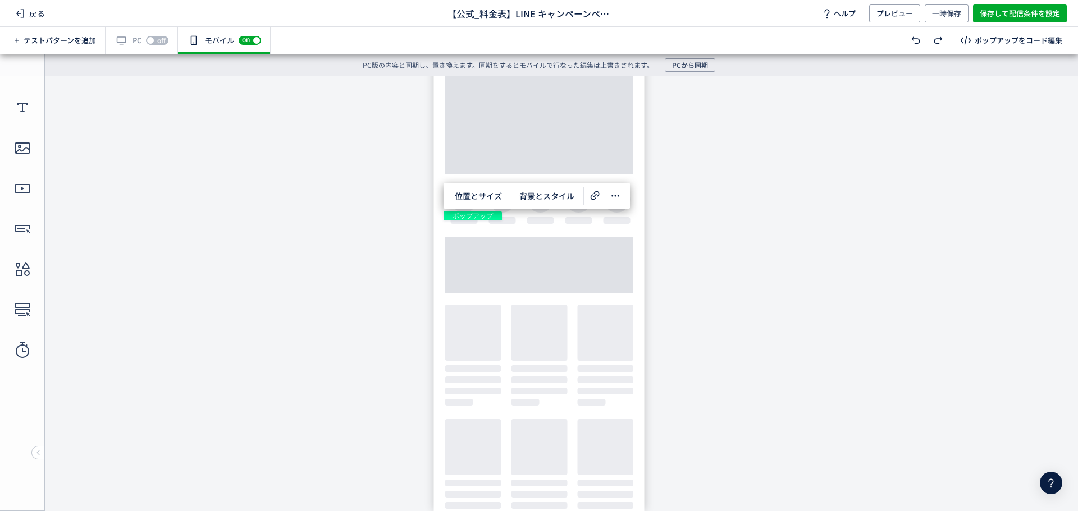
click at [124, 44] on div "有効な編集箇所が確認されません PC off on" at bounding box center [142, 40] width 72 height 27
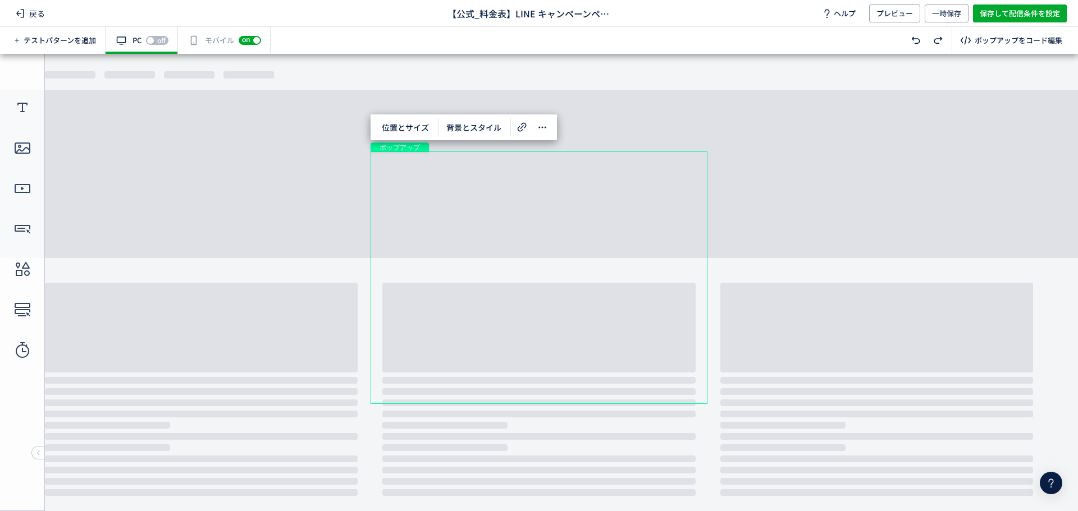
click at [198, 45] on div "有効な編集箇所が確認されません モバイル off on" at bounding box center [224, 40] width 93 height 27
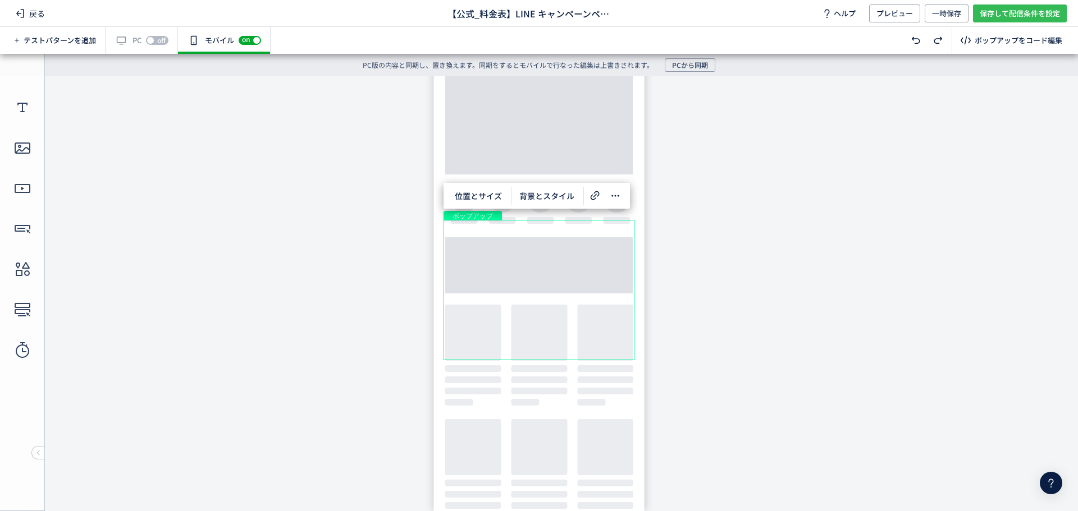
click at [1005, 12] on span "保存して配信条件を設定" at bounding box center [1020, 13] width 80 height 18
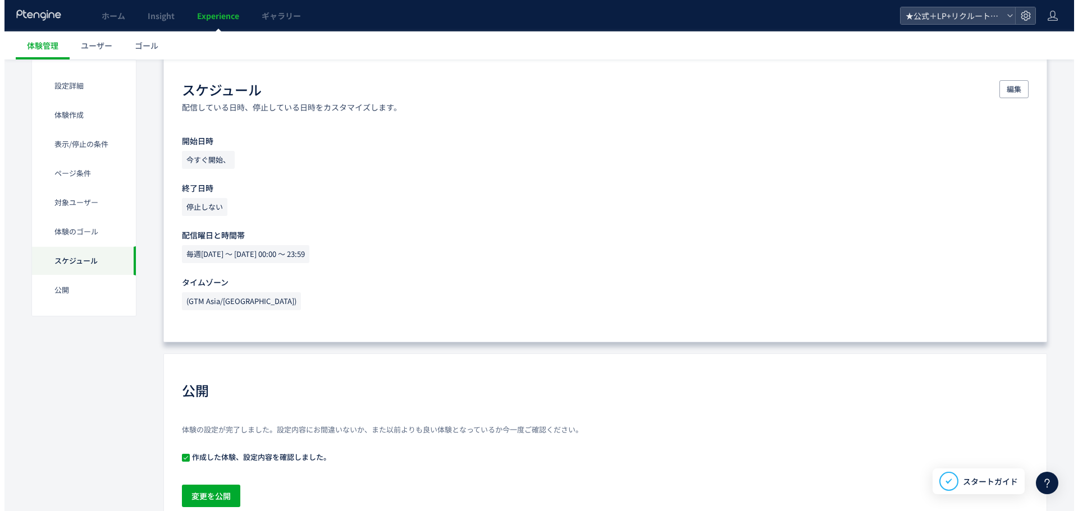
scroll to position [1241, 0]
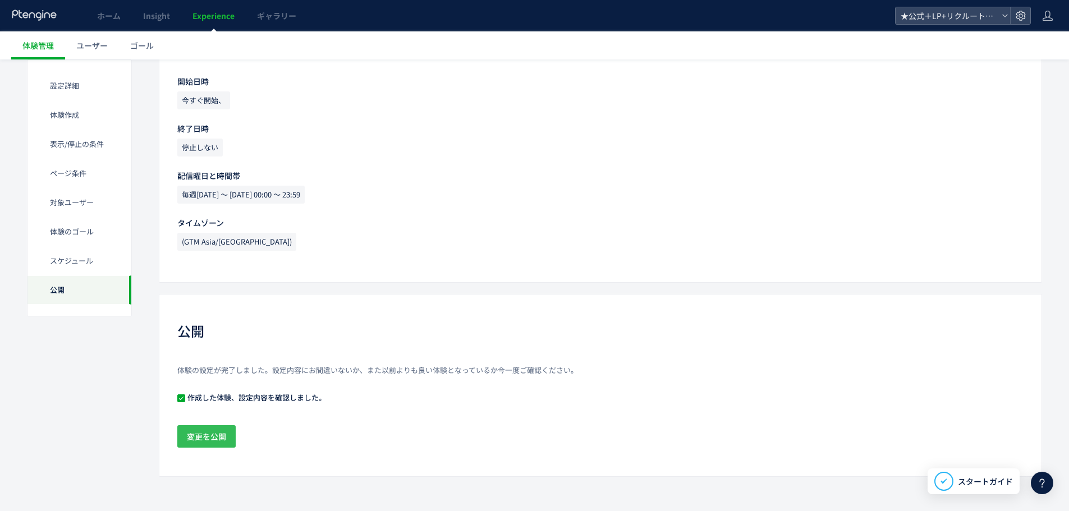
click at [208, 429] on span "変更を公開" at bounding box center [206, 437] width 39 height 22
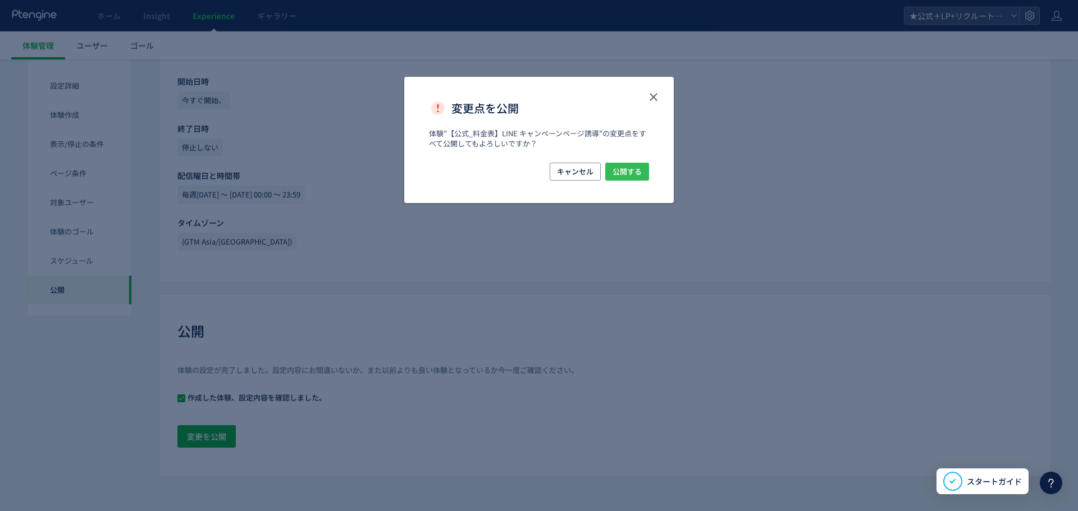
click at [621, 175] on span "公開する" at bounding box center [626, 172] width 29 height 18
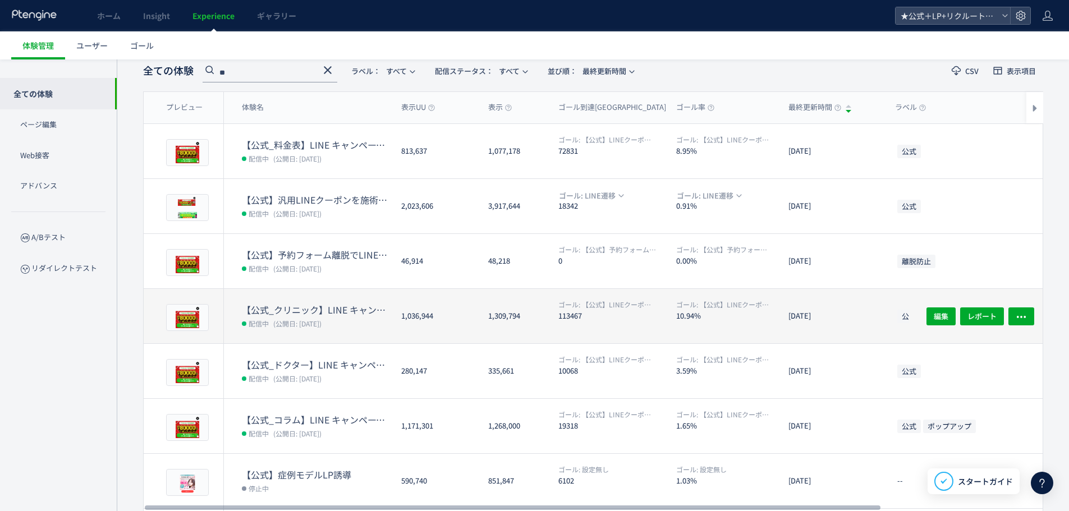
scroll to position [112, 0]
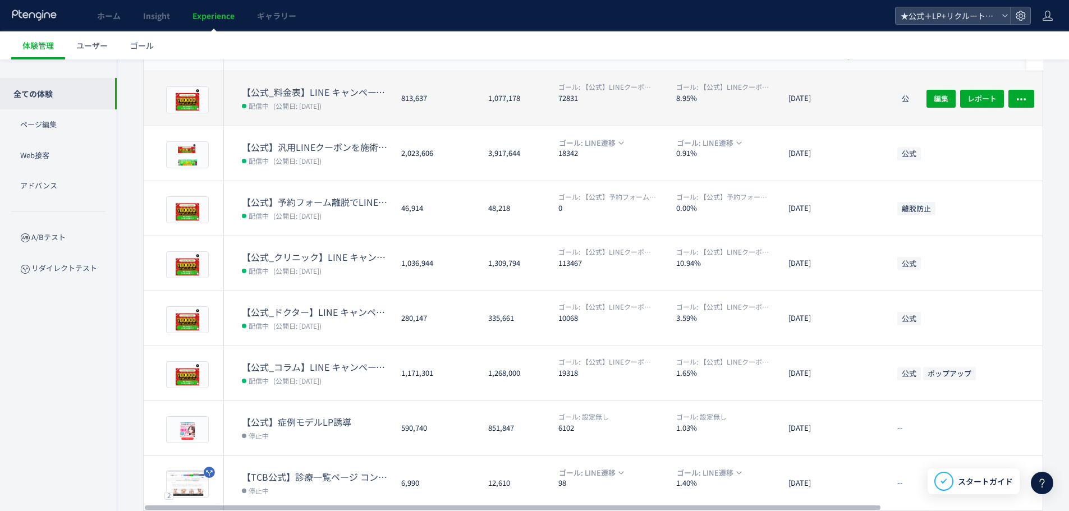
click at [296, 109] on span "(公開日: [DATE])" at bounding box center [297, 106] width 48 height 10
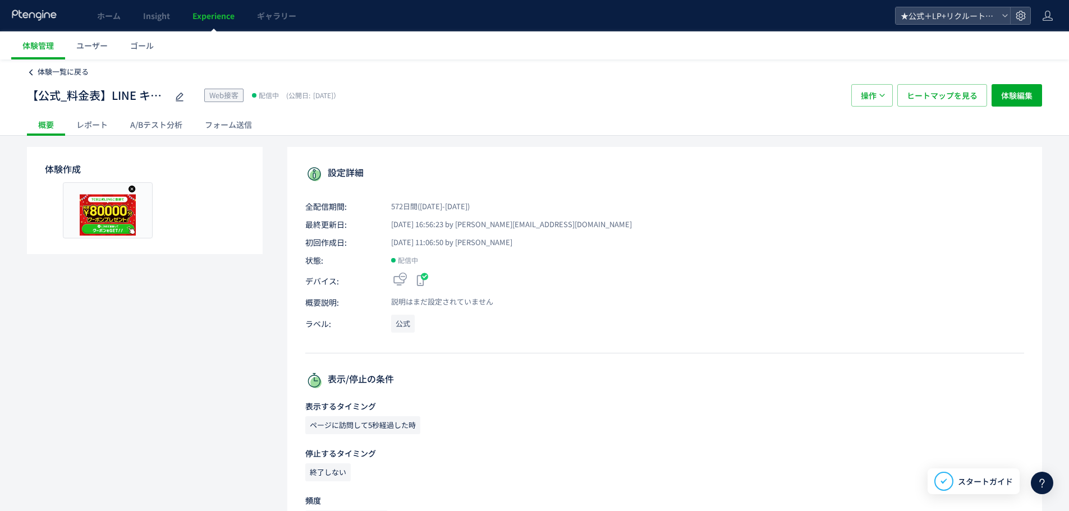
click at [51, 75] on span "体験一覧に戻る" at bounding box center [63, 71] width 51 height 11
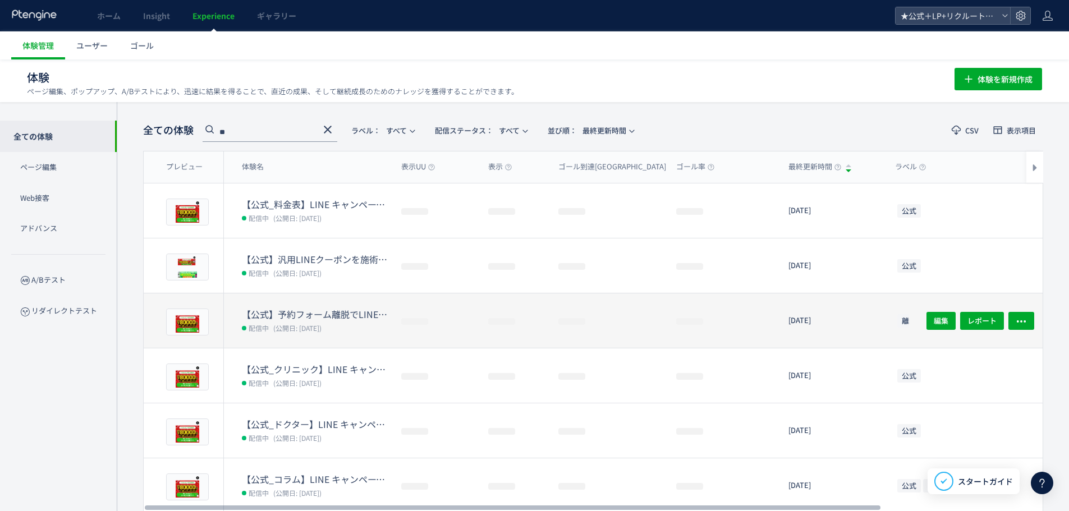
click at [345, 311] on dt "【公式】予約フォーム離脱でLINE誘導" at bounding box center [317, 314] width 150 height 13
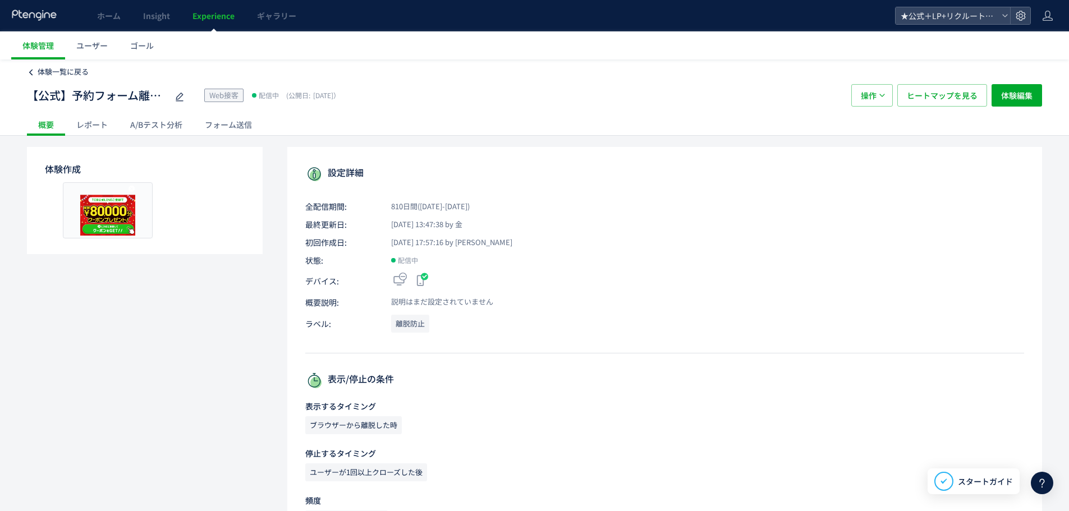
click at [43, 68] on span "体験一覧に戻る" at bounding box center [63, 71] width 51 height 11
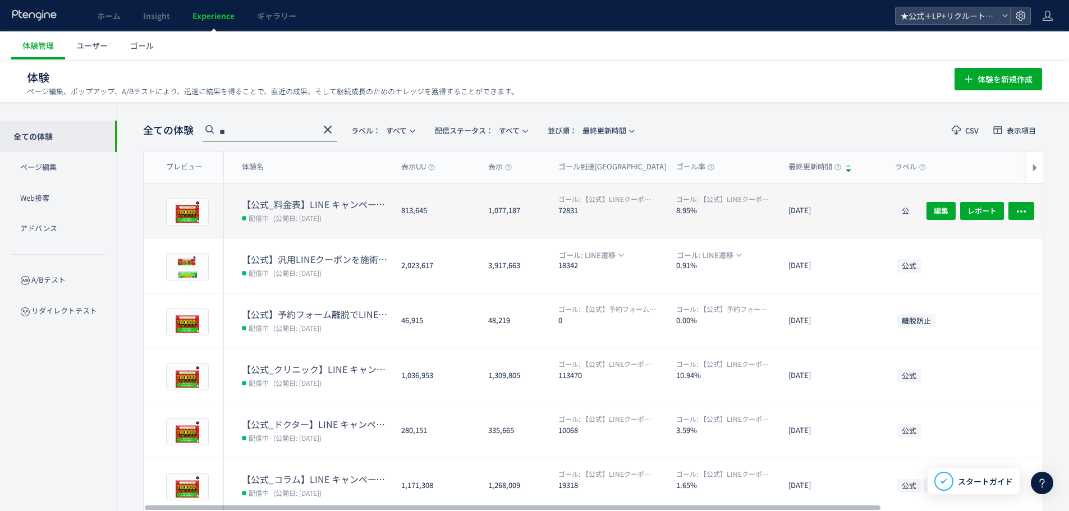
click at [333, 211] on dd "配信中 (公開日: [DATE])" at bounding box center [317, 218] width 150 height 15
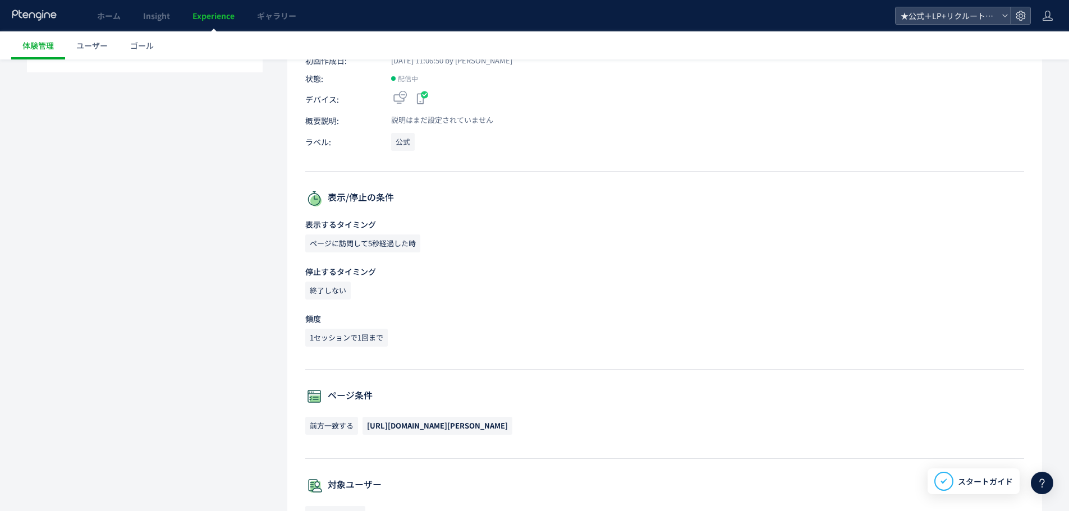
scroll to position [225, 0]
